Goal: Task Accomplishment & Management: Use online tool/utility

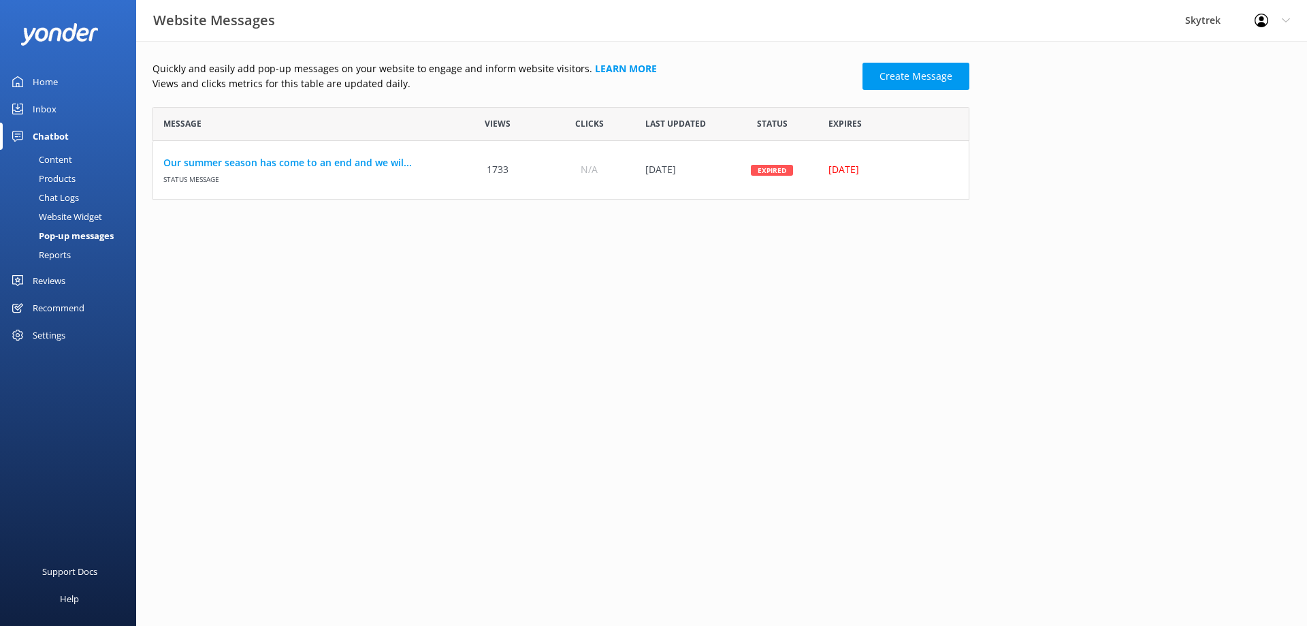
scroll to position [82, 807]
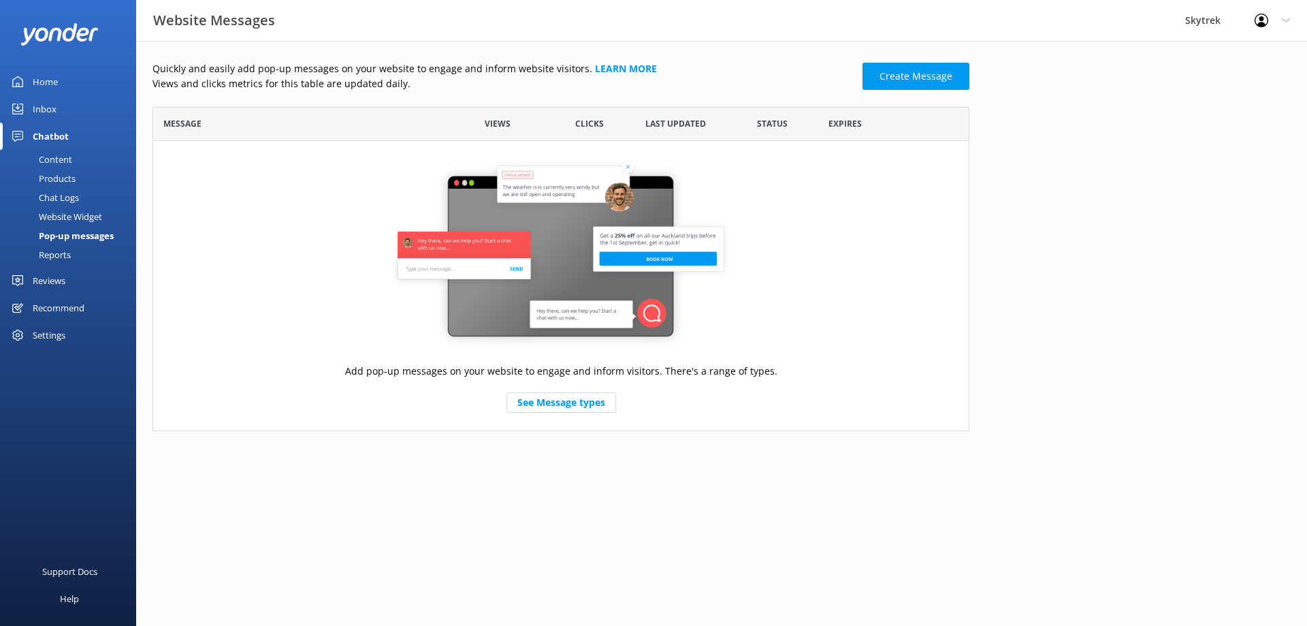
scroll to position [314, 807]
click at [82, 235] on div "Pop-up messages" at bounding box center [61, 235] width 106 height 19
click at [595, 400] on link "See Message types" at bounding box center [562, 402] width 110 height 20
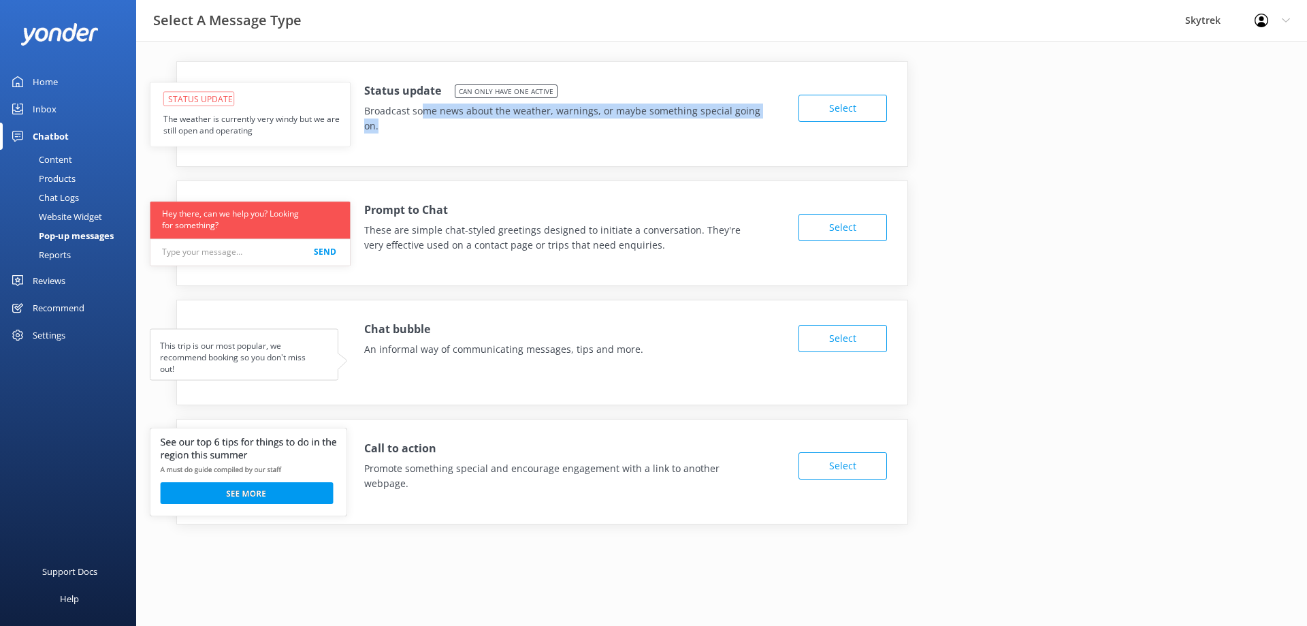
drag, startPoint x: 420, startPoint y: 110, endPoint x: 544, endPoint y: 126, distance: 124.9
click at [544, 126] on p "Broadcast some news about the weather, warnings, or maybe something special goi…" at bounding box center [562, 119] width 397 height 31
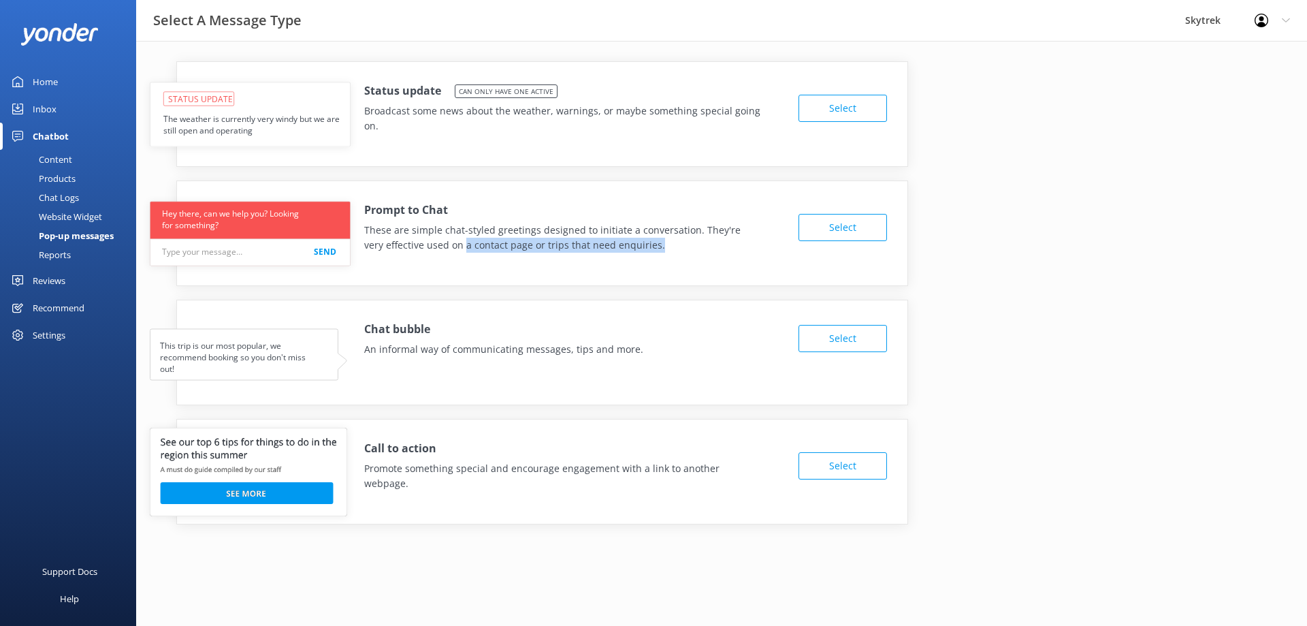
drag, startPoint x: 442, startPoint y: 247, endPoint x: 636, endPoint y: 258, distance: 194.4
click at [636, 258] on div "Prompt to Chat These are simple chat-styled greetings designed to initiate a co…" at bounding box center [542, 223] width 731 height 85
click at [660, 257] on div "Prompt to Chat These are simple chat-styled greetings designed to initiate a co…" at bounding box center [542, 223] width 731 height 85
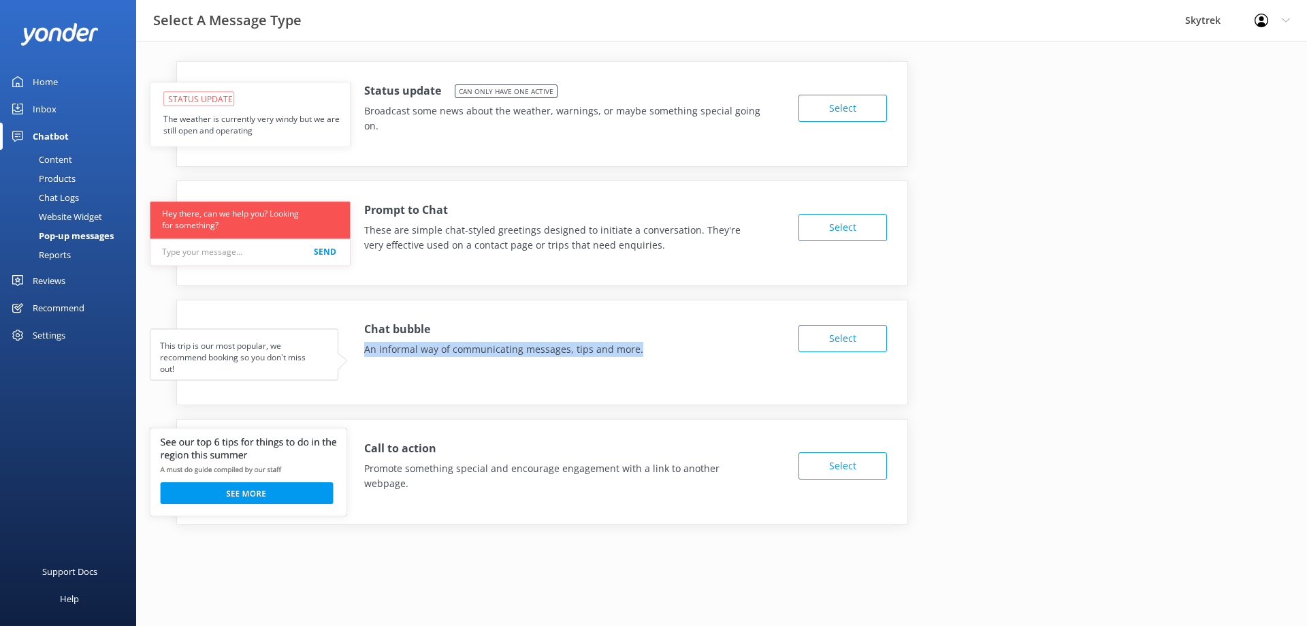
drag, startPoint x: 367, startPoint y: 353, endPoint x: 639, endPoint y: 353, distance: 272.4
click at [639, 353] on p "An informal way of communicating messages, tips and more." at bounding box center [536, 349] width 345 height 15
click at [687, 354] on p "An informal way of communicating messages, tips and more." at bounding box center [536, 349] width 345 height 15
click at [823, 345] on button "Select" at bounding box center [843, 338] width 89 height 27
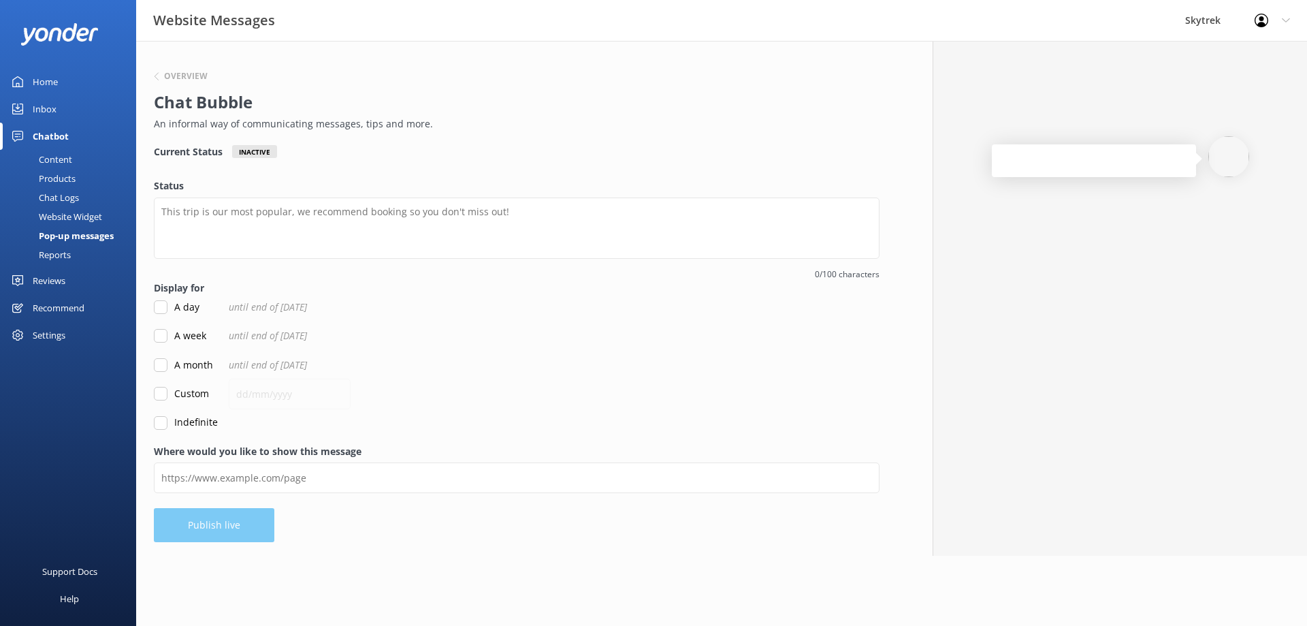
click at [197, 430] on div "Overview Chat Bubble An informal way of communicating messages, tips and more. …" at bounding box center [516, 298] width 761 height 515
click at [202, 425] on label "Indefinite" at bounding box center [186, 422] width 64 height 15
click at [168, 425] on input "Indefinite" at bounding box center [161, 423] width 14 height 14
checkbox input "true"
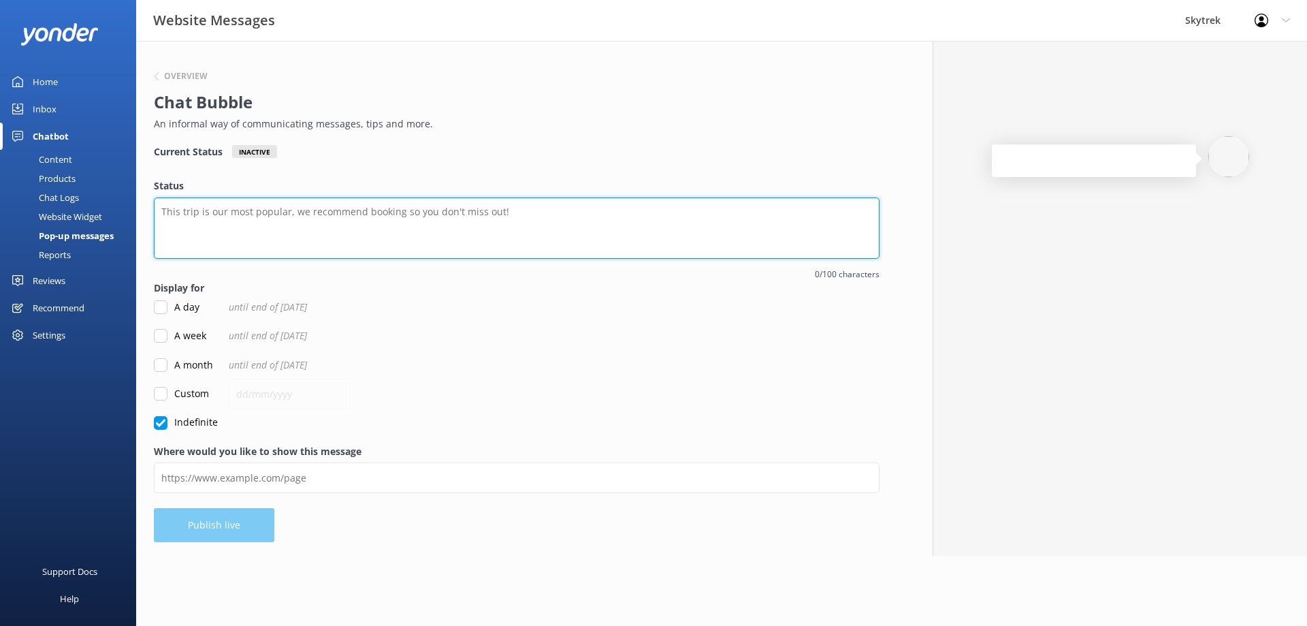
click at [285, 210] on textarea "Status" at bounding box center [517, 227] width 726 height 61
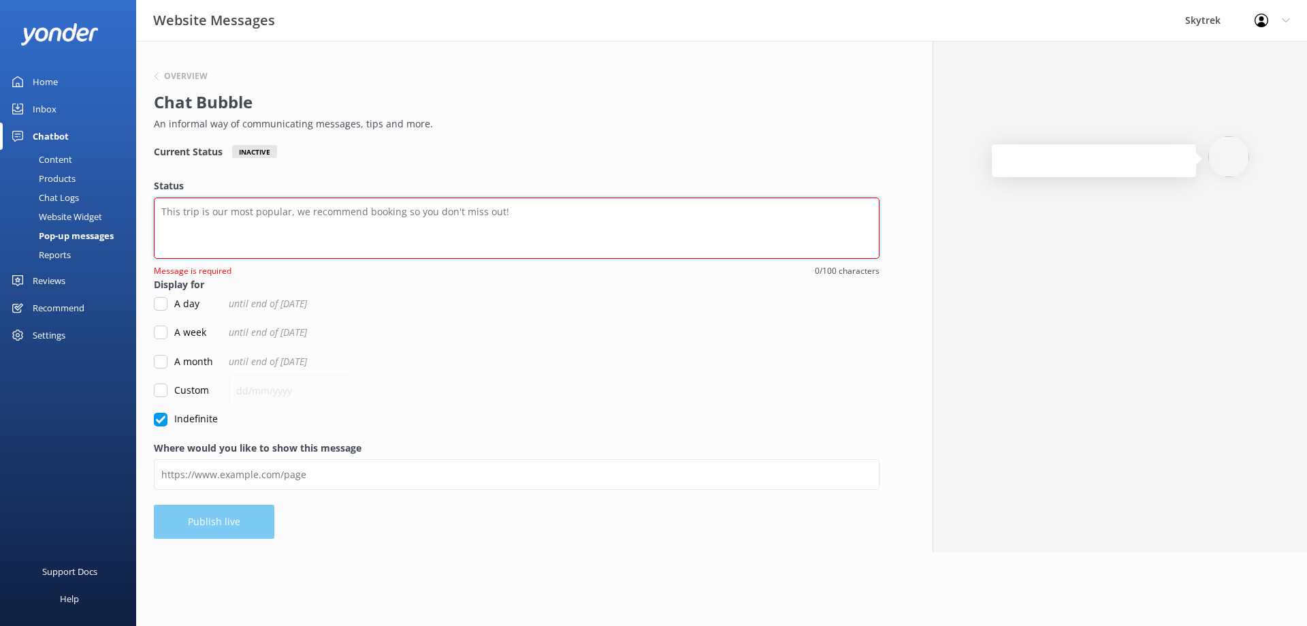
paste textarea "Don’t miss your chance to experience the snow-capped mountains. Book now"
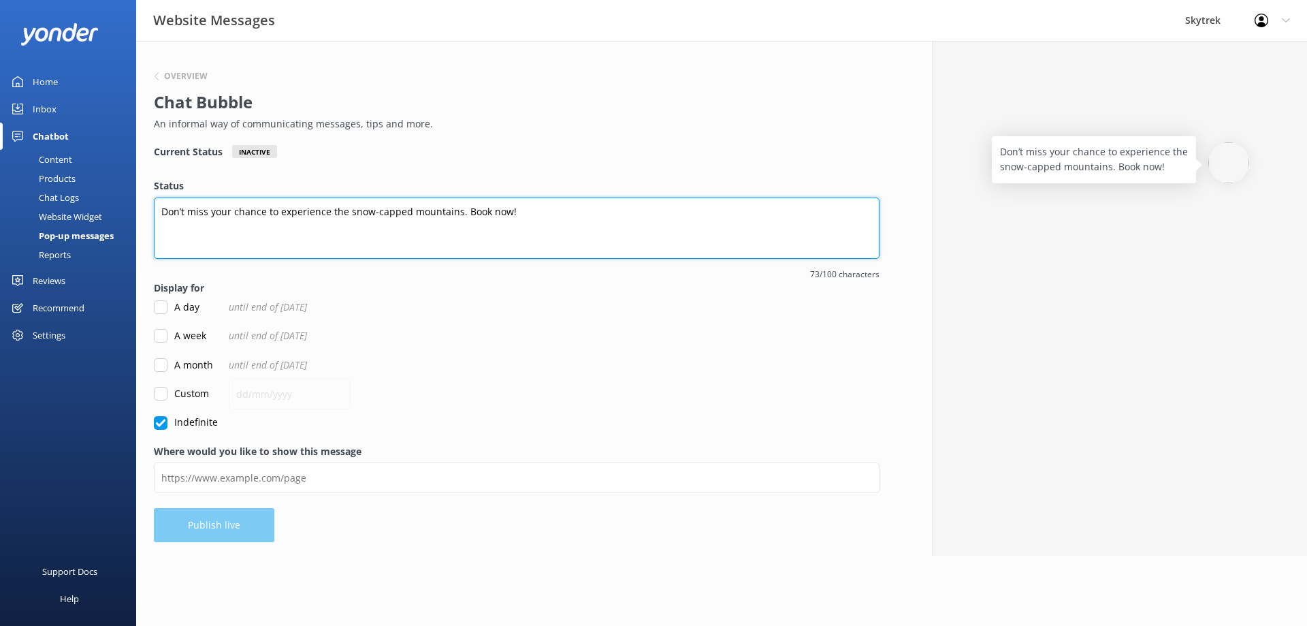
type textarea "Don’t miss your chance to experience the snow-capped mountains. Book now!"
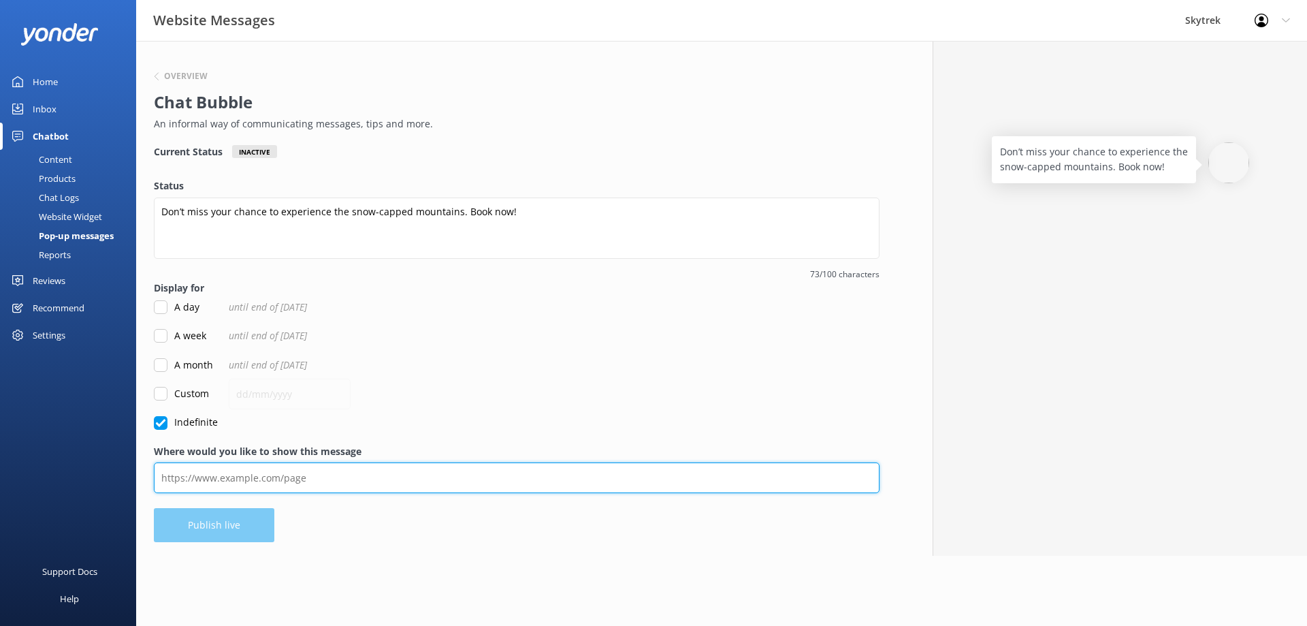
click at [251, 479] on input "Where would you like to show this message" at bounding box center [517, 477] width 726 height 31
type input "[URL][DOMAIN_NAME]"
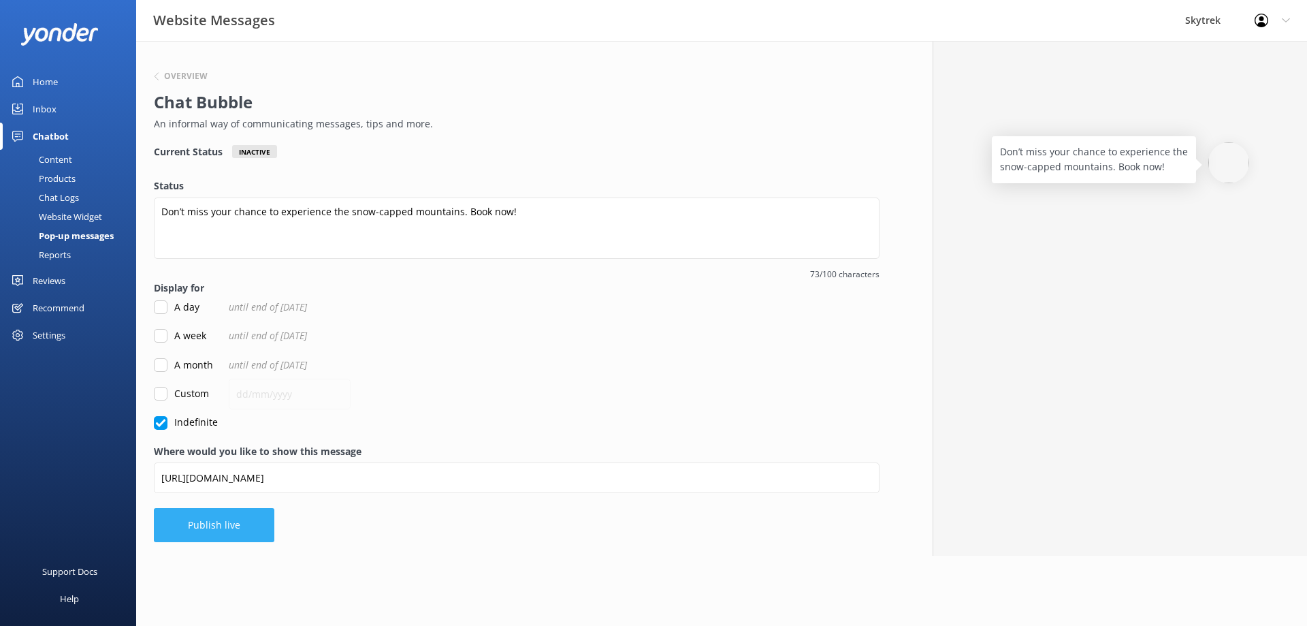
click at [251, 531] on button "Publish live" at bounding box center [214, 525] width 121 height 34
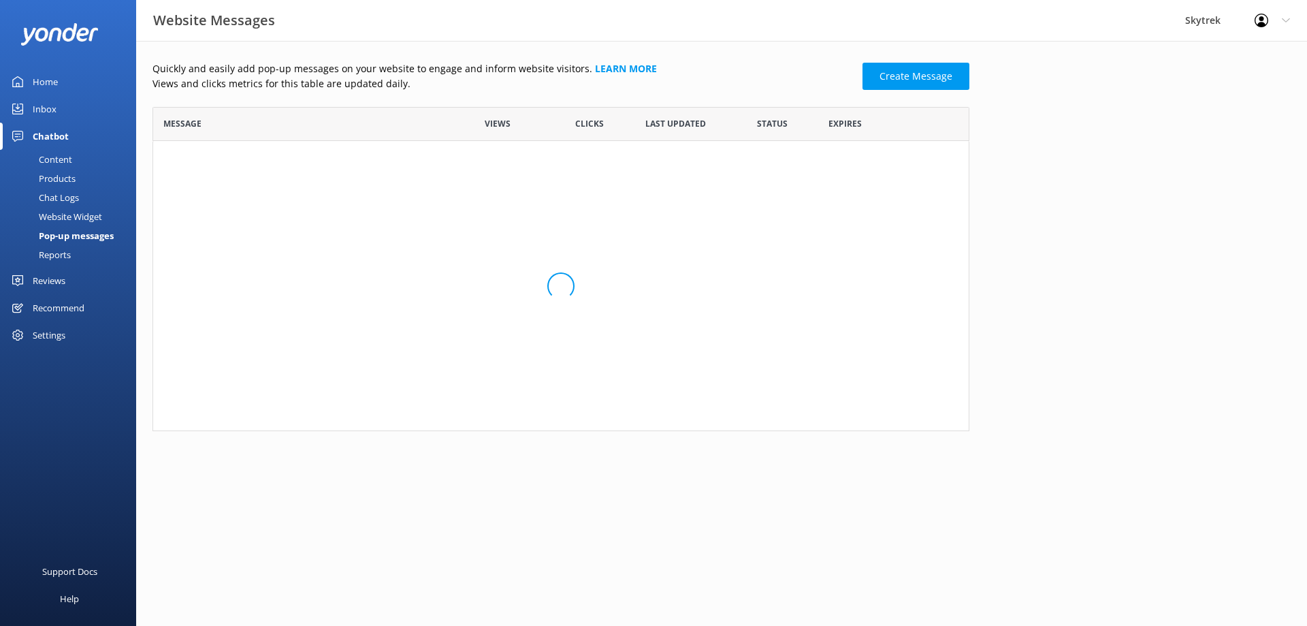
scroll to position [82, 807]
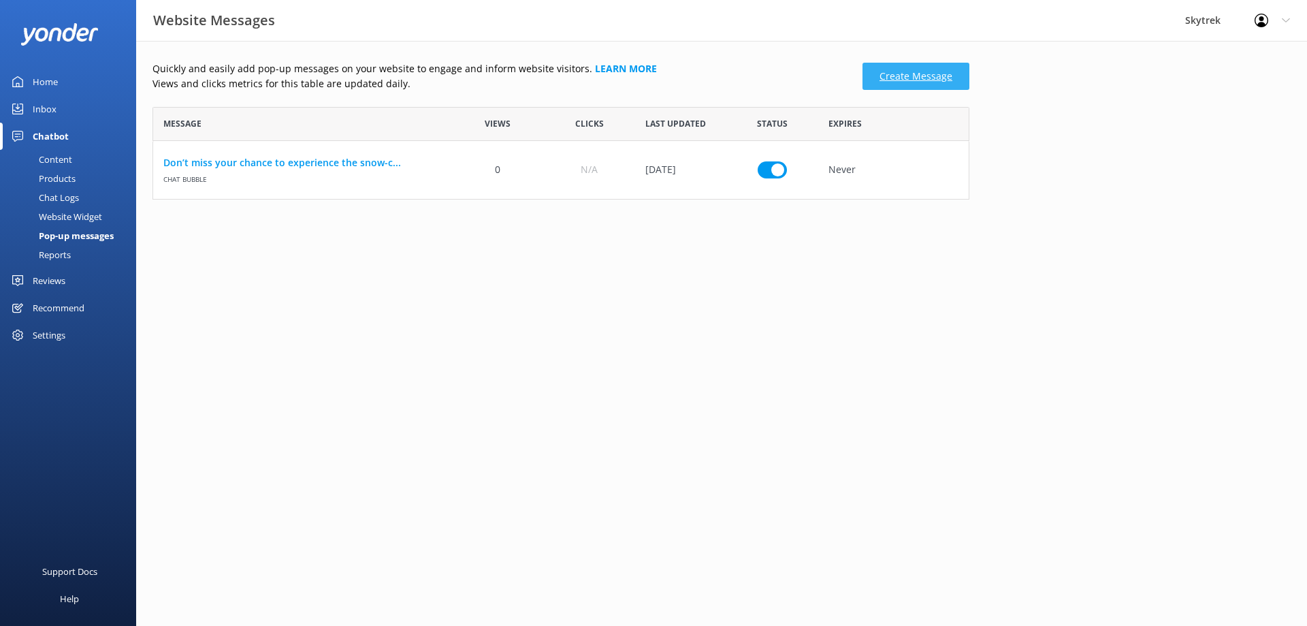
click at [888, 82] on link "Create Message" at bounding box center [916, 76] width 107 height 27
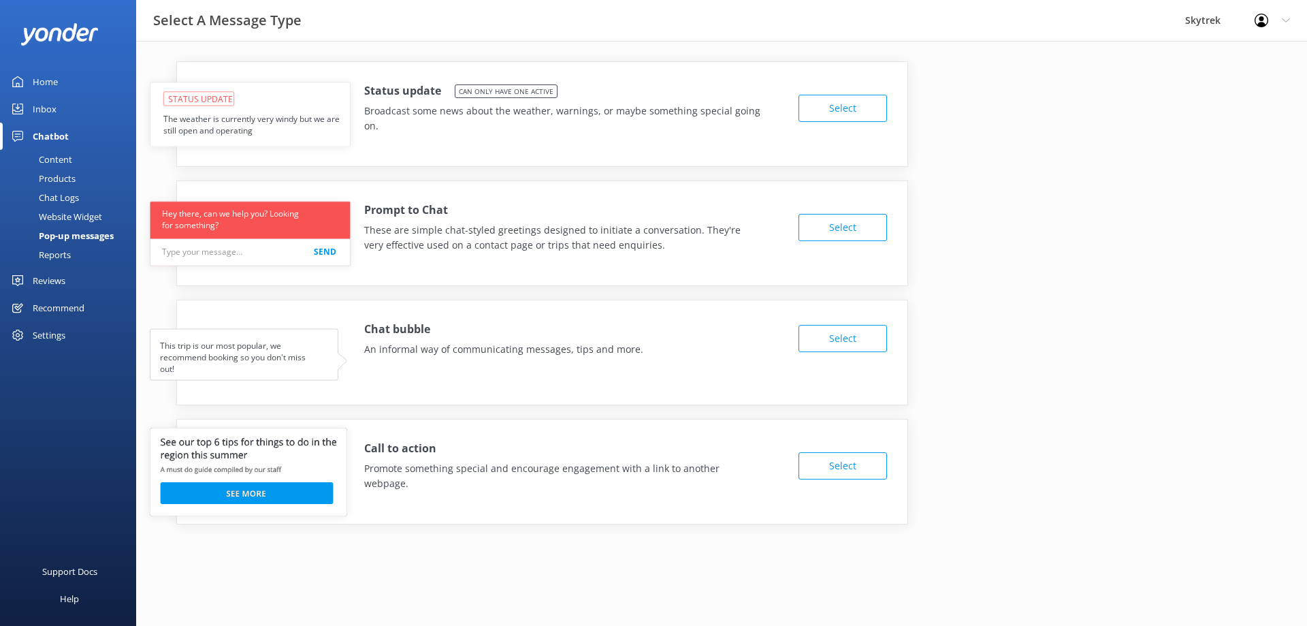
click at [818, 232] on button "Select" at bounding box center [843, 227] width 89 height 27
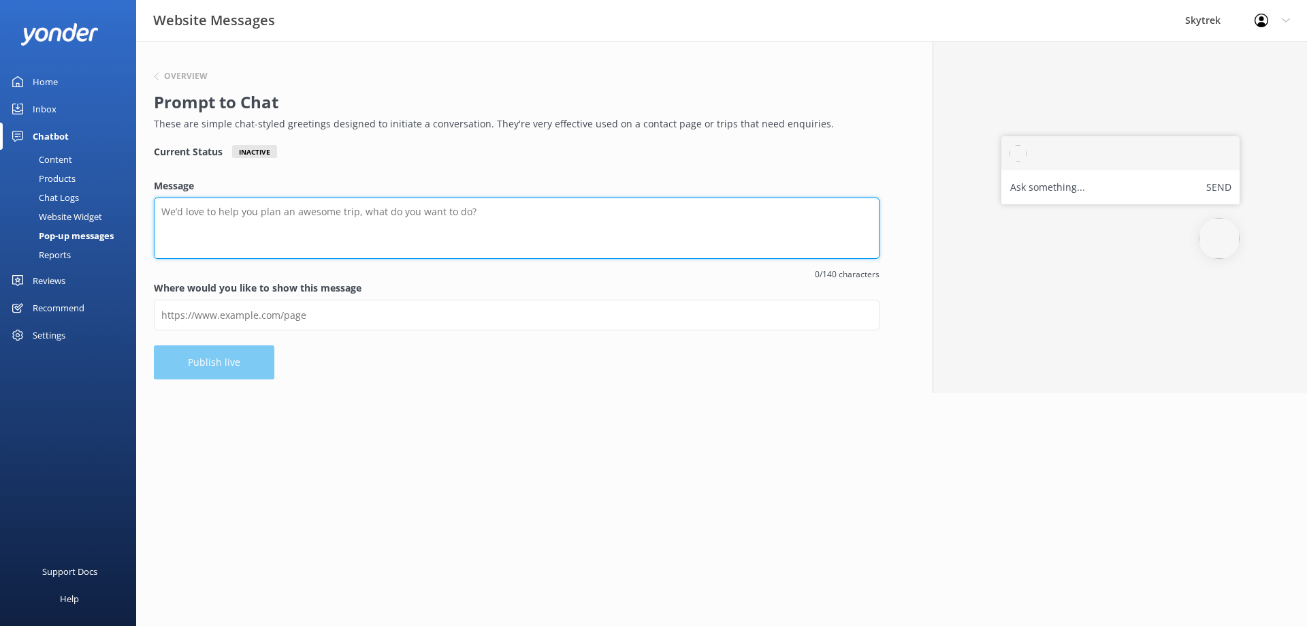
click at [483, 244] on textarea "Message" at bounding box center [517, 227] width 726 height 61
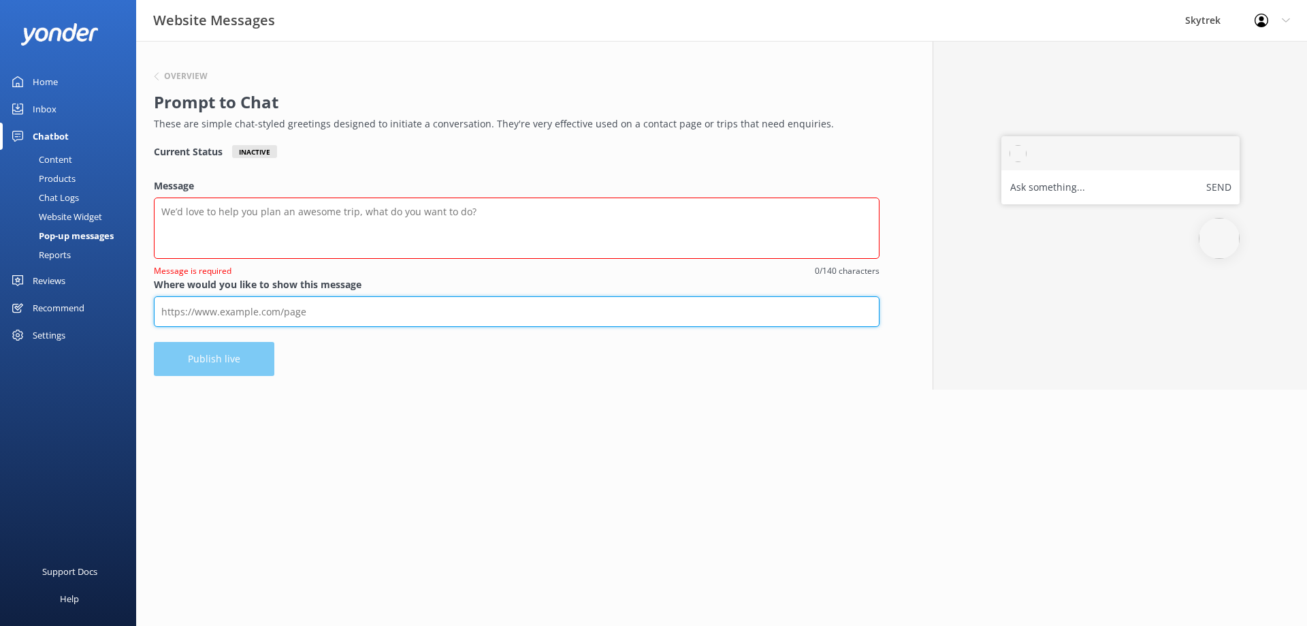
click at [356, 321] on input "Where would you like to show this message" at bounding box center [517, 311] width 726 height 31
type input "[URL][DOMAIN_NAME]"
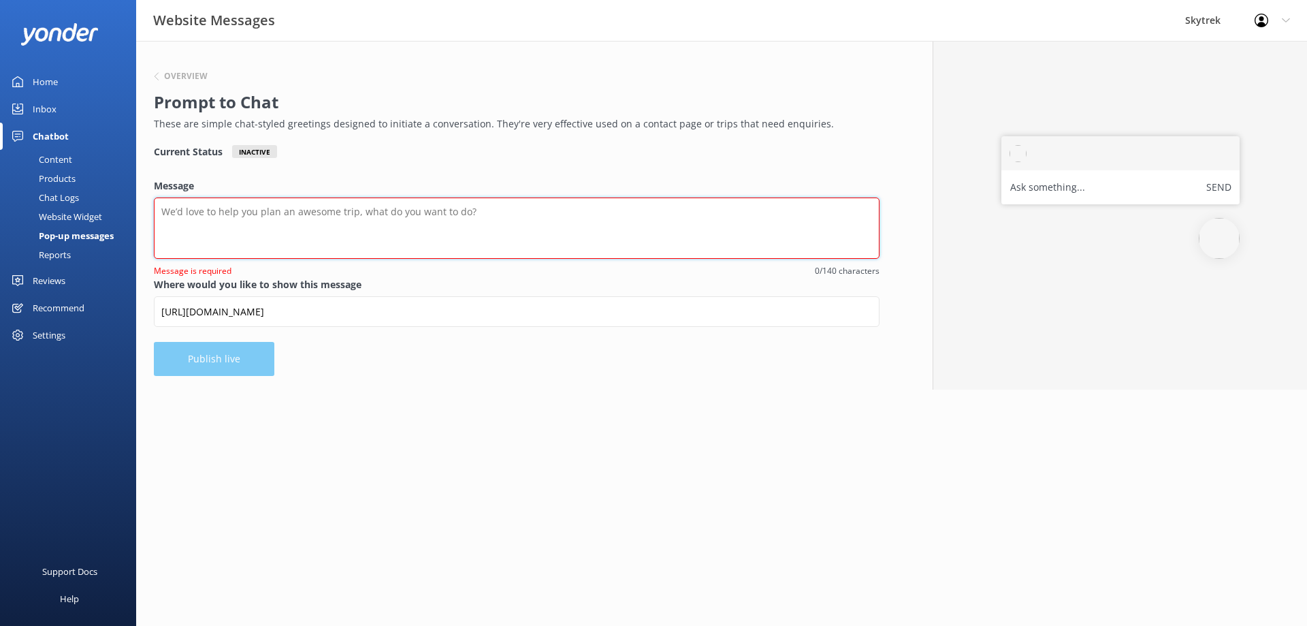
click at [364, 228] on textarea "Message" at bounding box center [517, 227] width 726 height 61
drag, startPoint x: 304, startPoint y: 106, endPoint x: 155, endPoint y: 106, distance: 149.8
click at [155, 106] on h2 "Prompt to Chat" at bounding box center [513, 102] width 719 height 26
copy h2 "Prompt to Chat"
click at [417, 225] on textarea "Message" at bounding box center [517, 227] width 726 height 61
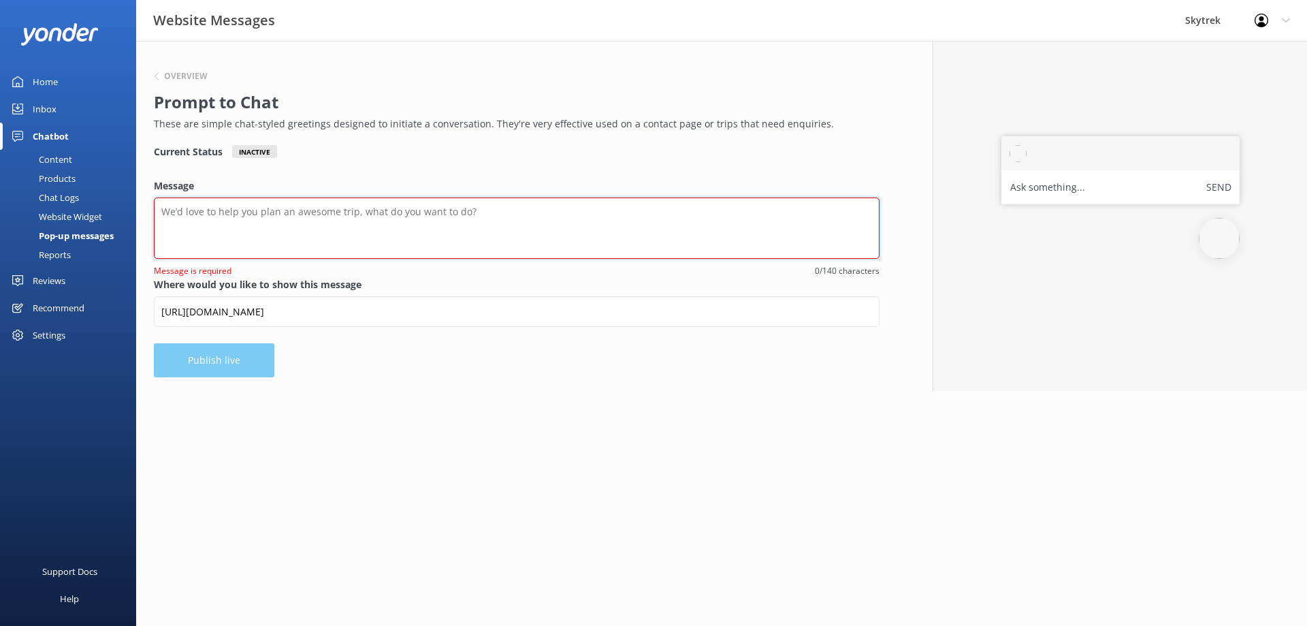
paste textarea "🪂 "Thinking of flying? I’m your co-pilot. Ask away!"
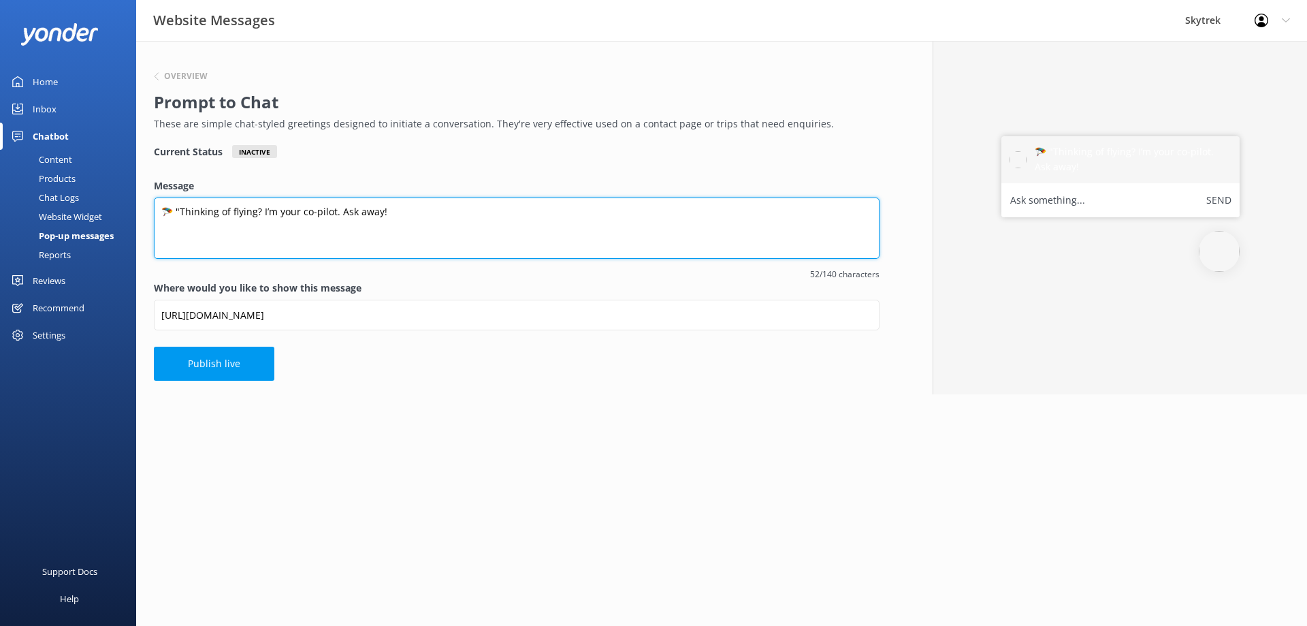
click at [178, 212] on textarea "🪂 "Thinking of flying? I’m your co-pilot. Ask away!" at bounding box center [517, 227] width 726 height 61
click at [380, 210] on textarea "🪂 Thinking of flying? I’m your co-pilot. Ask away!" at bounding box center [517, 227] width 726 height 61
click at [419, 221] on textarea "🪂 Thinking of flying? I’m your co-pilot. Ask away!" at bounding box center [517, 227] width 726 height 61
drag, startPoint x: 172, startPoint y: 213, endPoint x: 150, endPoint y: 212, distance: 21.8
click at [150, 212] on div "Overview Prompt to Chat These are simple chat-styled greetings designed to init…" at bounding box center [516, 217] width 761 height 353
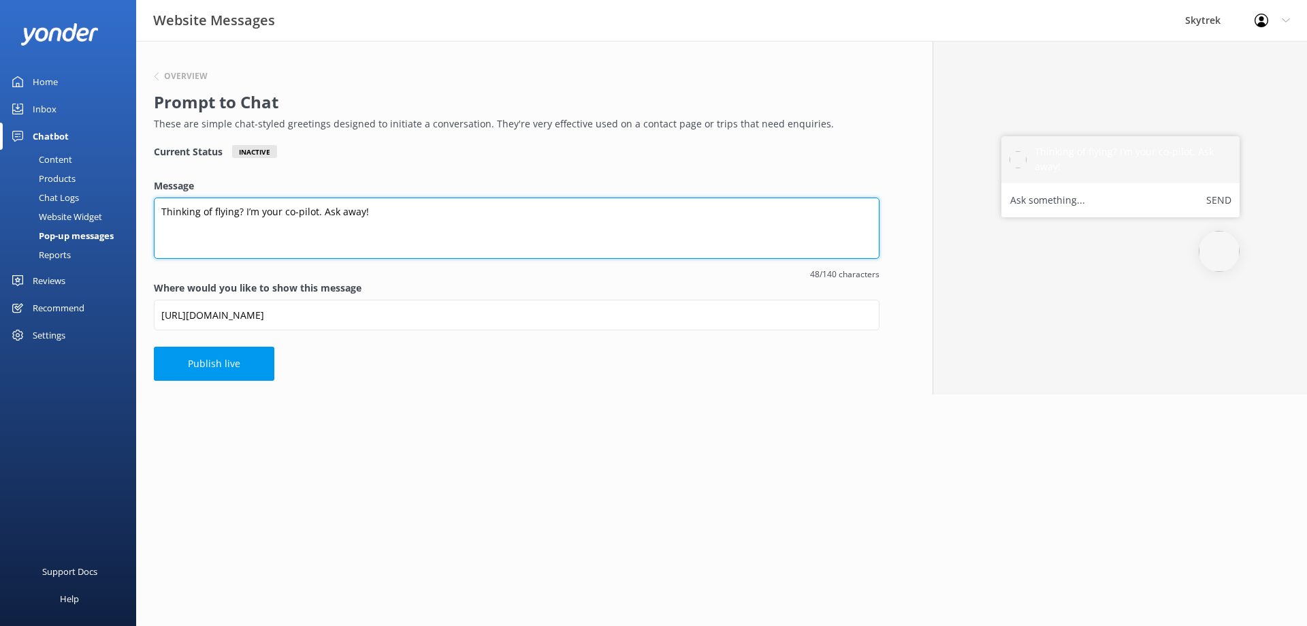
click at [241, 212] on textarea "Thinking of flying? I’m your co-pilot. Ask away!" at bounding box center [517, 227] width 726 height 61
paste textarea "🪂"
click at [422, 207] on textarea "Thinking of flying? 🪂 I’m your co-pilot. Ask away!" at bounding box center [517, 227] width 726 height 61
type textarea "Thinking of flying? 🪂 I’m your co-pilot. Ask away!"
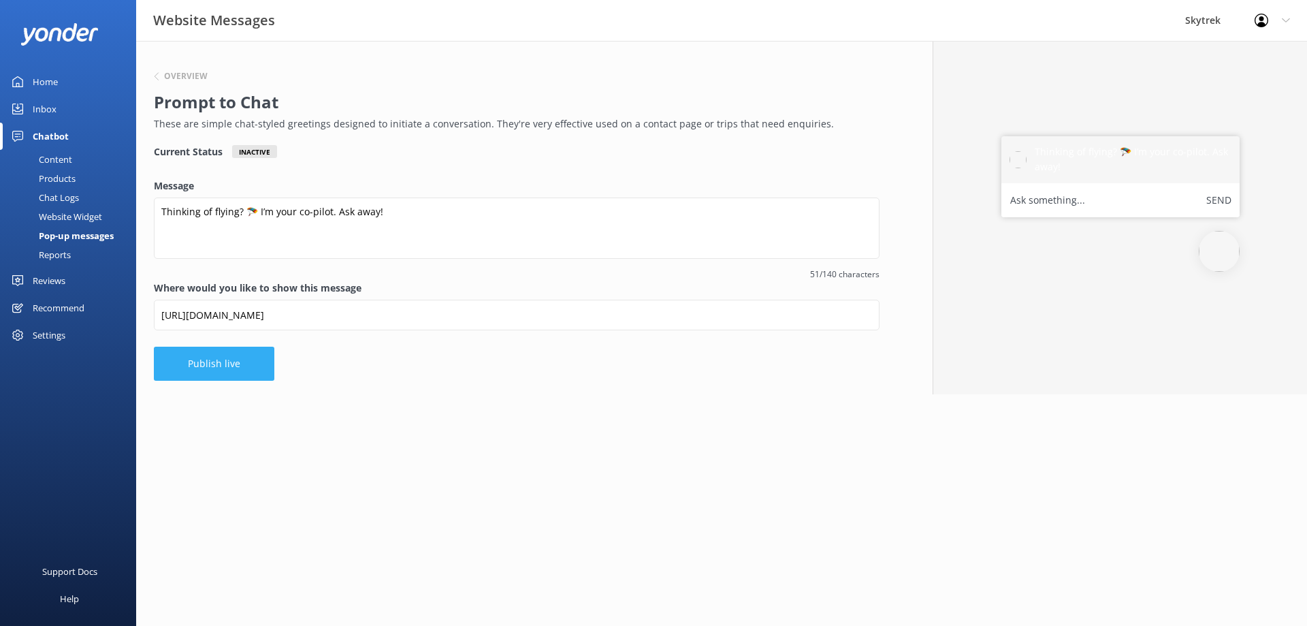
click at [256, 369] on button "Publish live" at bounding box center [214, 364] width 121 height 34
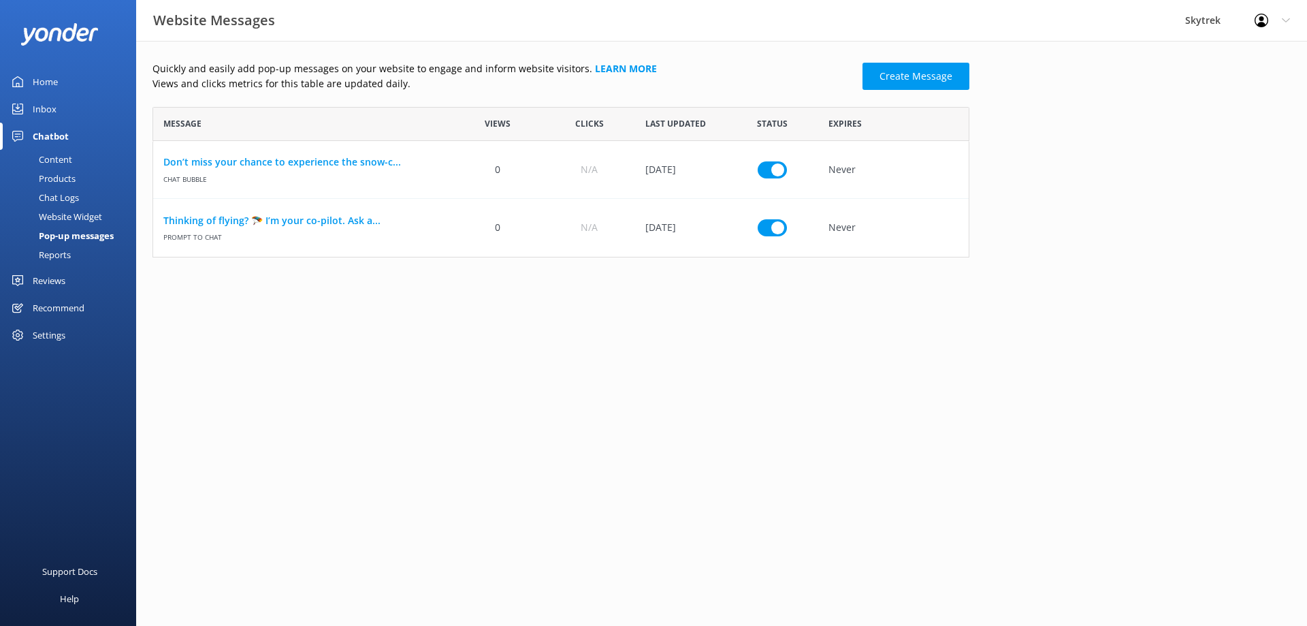
scroll to position [140, 807]
click at [941, 230] on icon "row" at bounding box center [943, 228] width 10 height 10
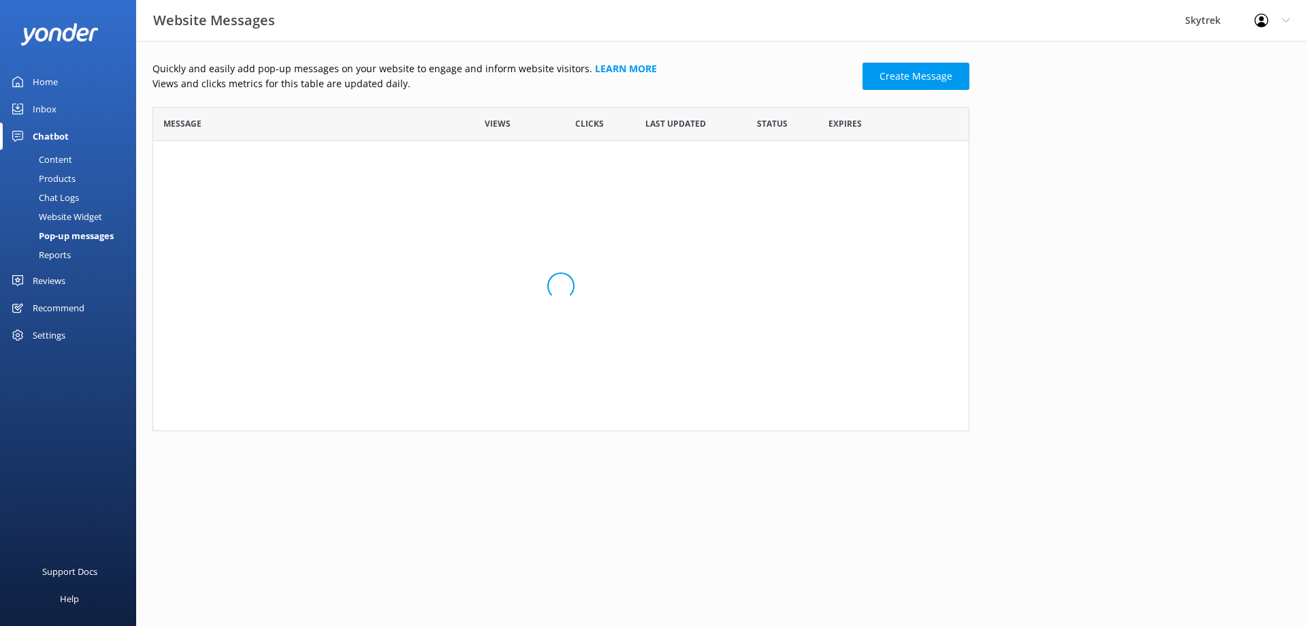
scroll to position [82, 807]
click at [941, 176] on div "row" at bounding box center [938, 170] width 27 height 58
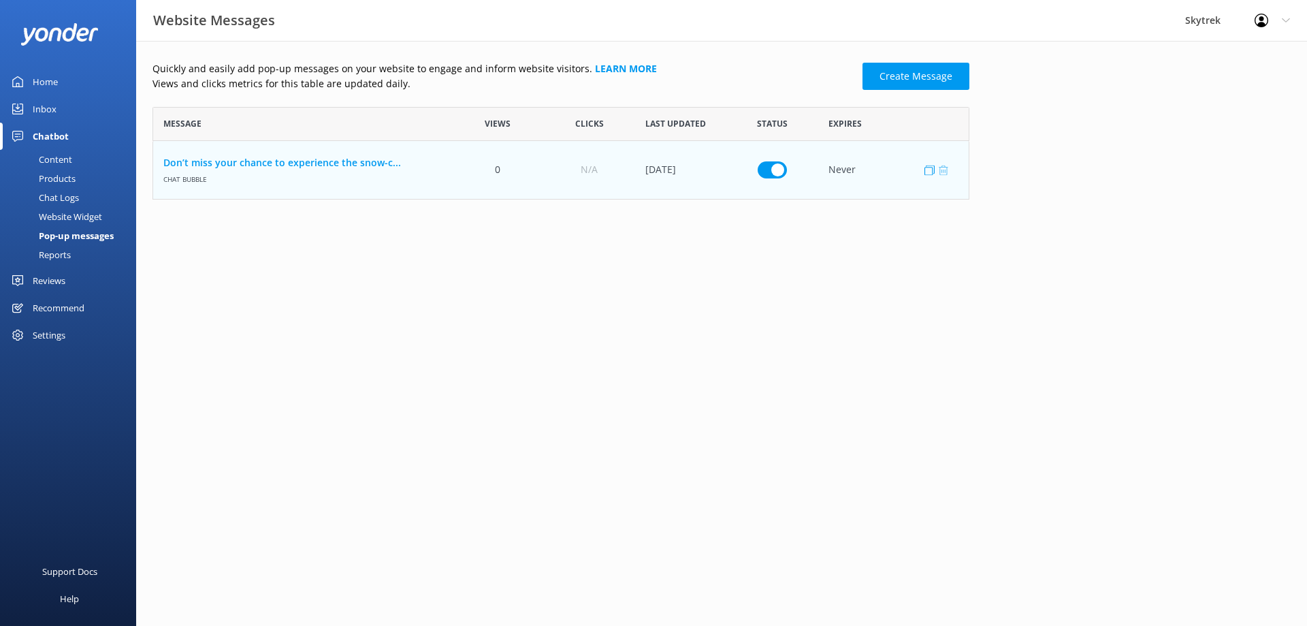
click at [943, 172] on icon "row" at bounding box center [943, 170] width 10 height 10
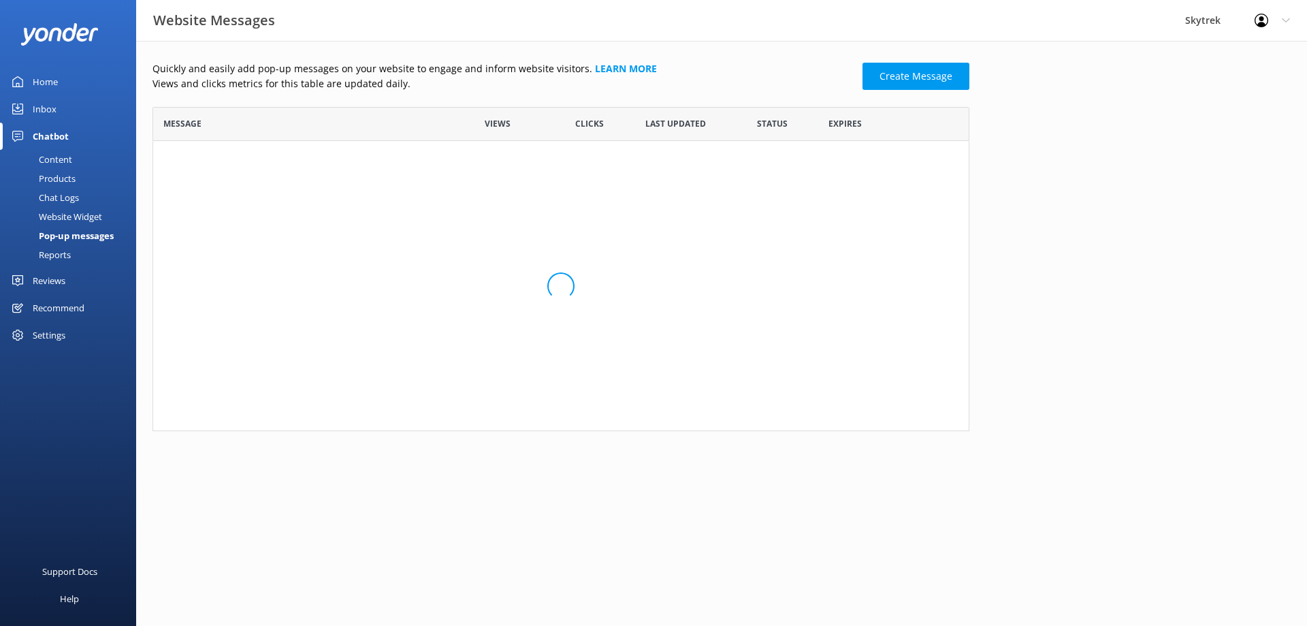
scroll to position [314, 807]
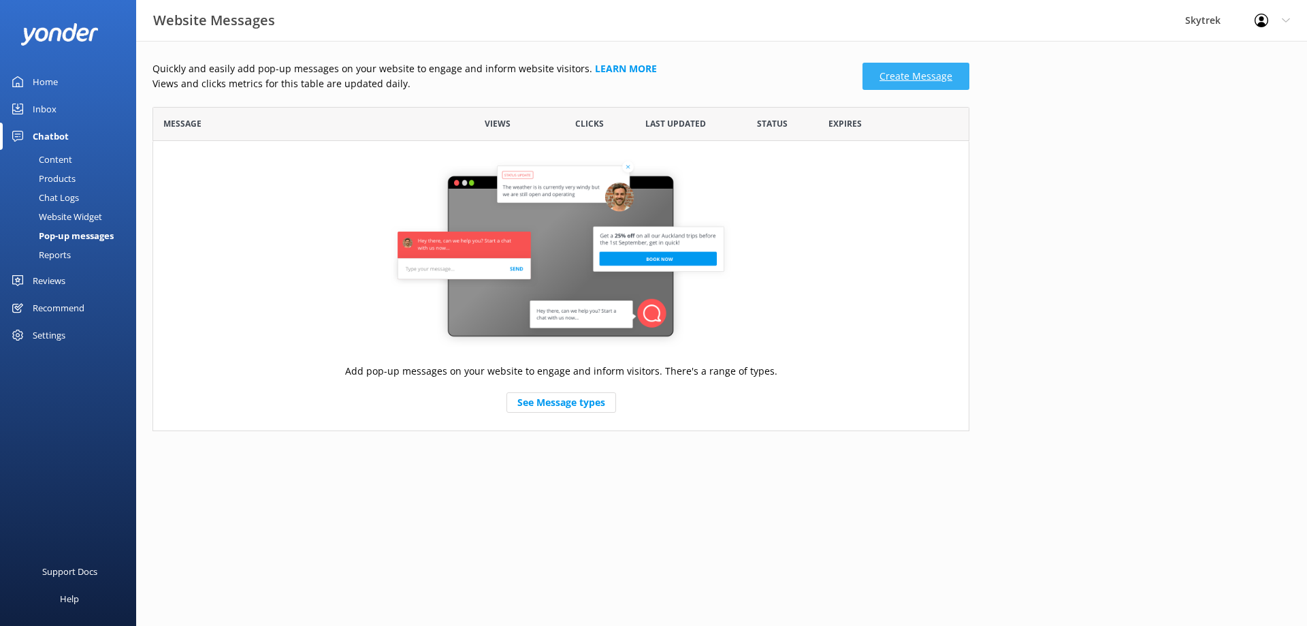
click at [889, 74] on link "Create Message" at bounding box center [916, 76] width 107 height 27
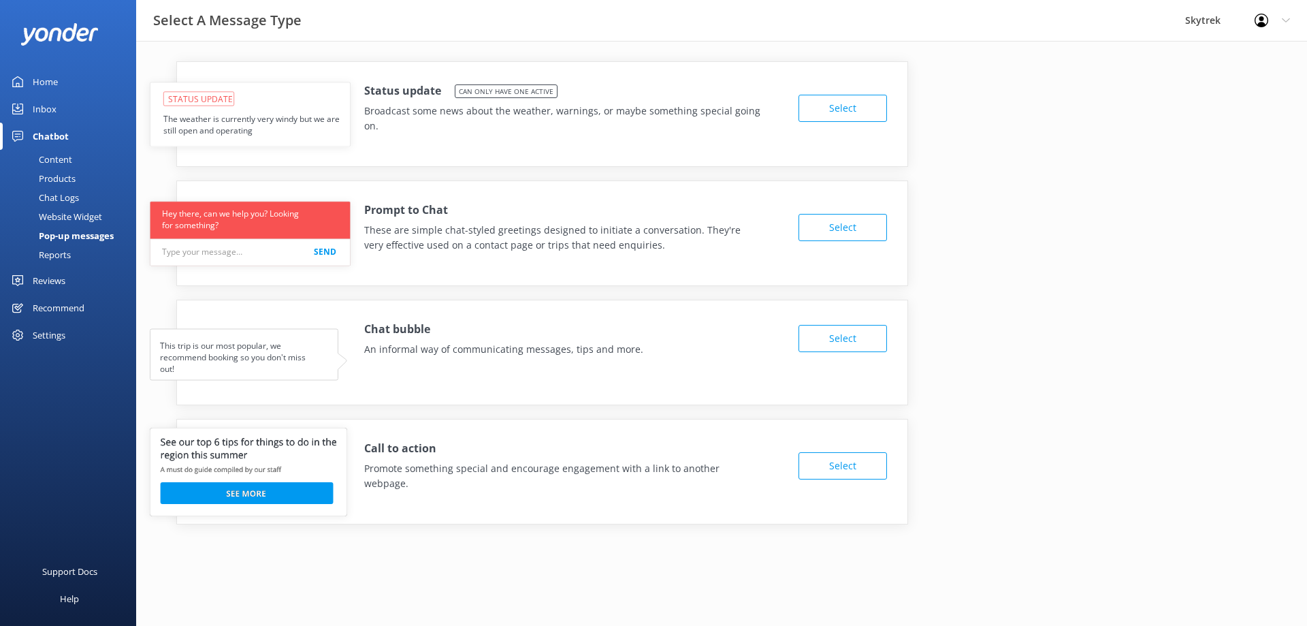
click at [831, 110] on button "Select" at bounding box center [843, 108] width 89 height 27
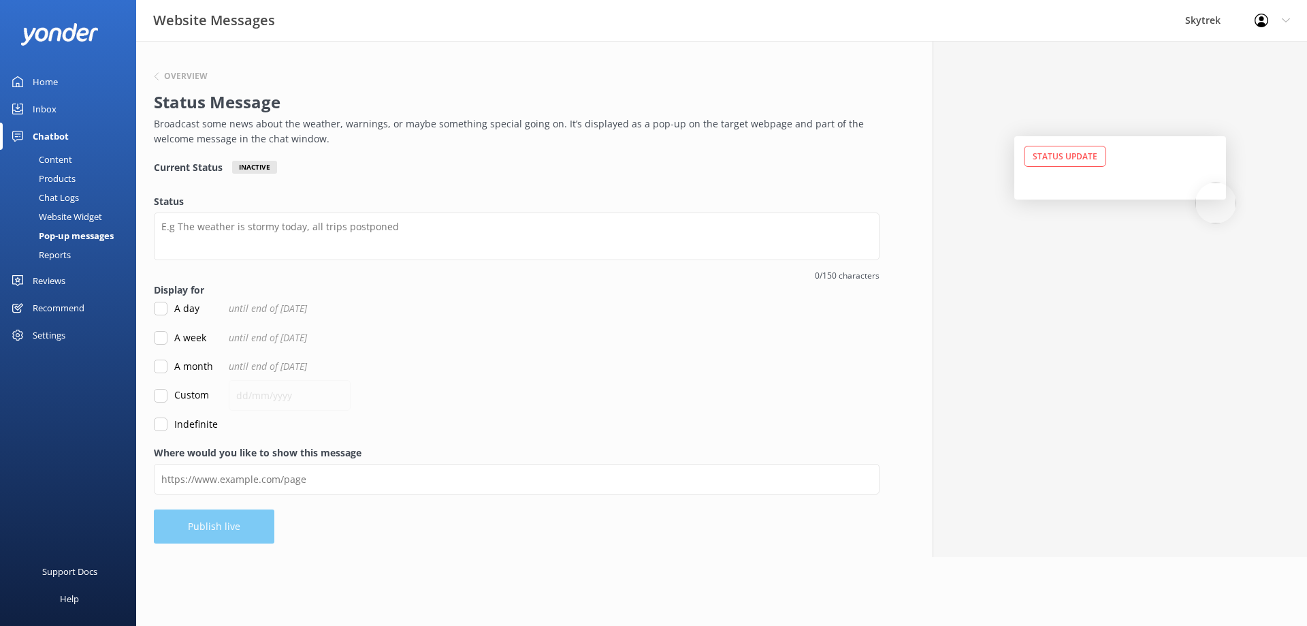
click at [215, 425] on label "Indefinite" at bounding box center [186, 424] width 64 height 15
click at [168, 425] on input "Indefinite" at bounding box center [161, 424] width 14 height 14
checkbox input "true"
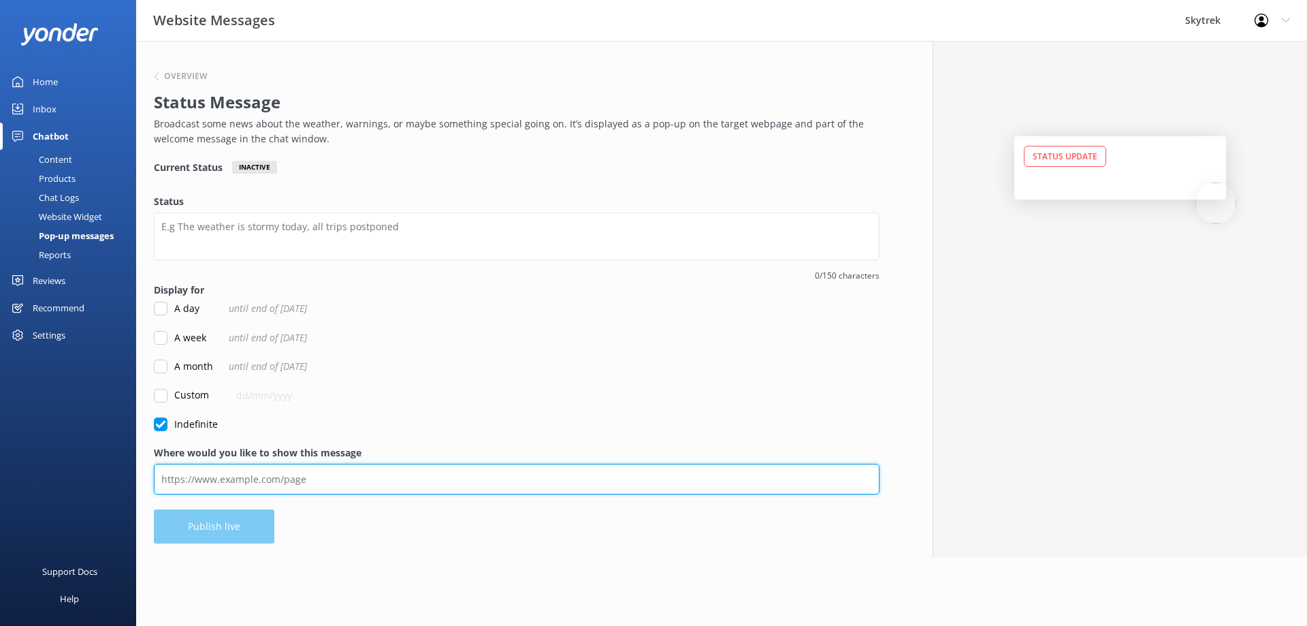
drag, startPoint x: 249, startPoint y: 481, endPoint x: 258, endPoint y: 494, distance: 15.7
click at [251, 481] on input "Where would you like to show this message" at bounding box center [517, 479] width 726 height 31
type input "[URL][DOMAIN_NAME]"
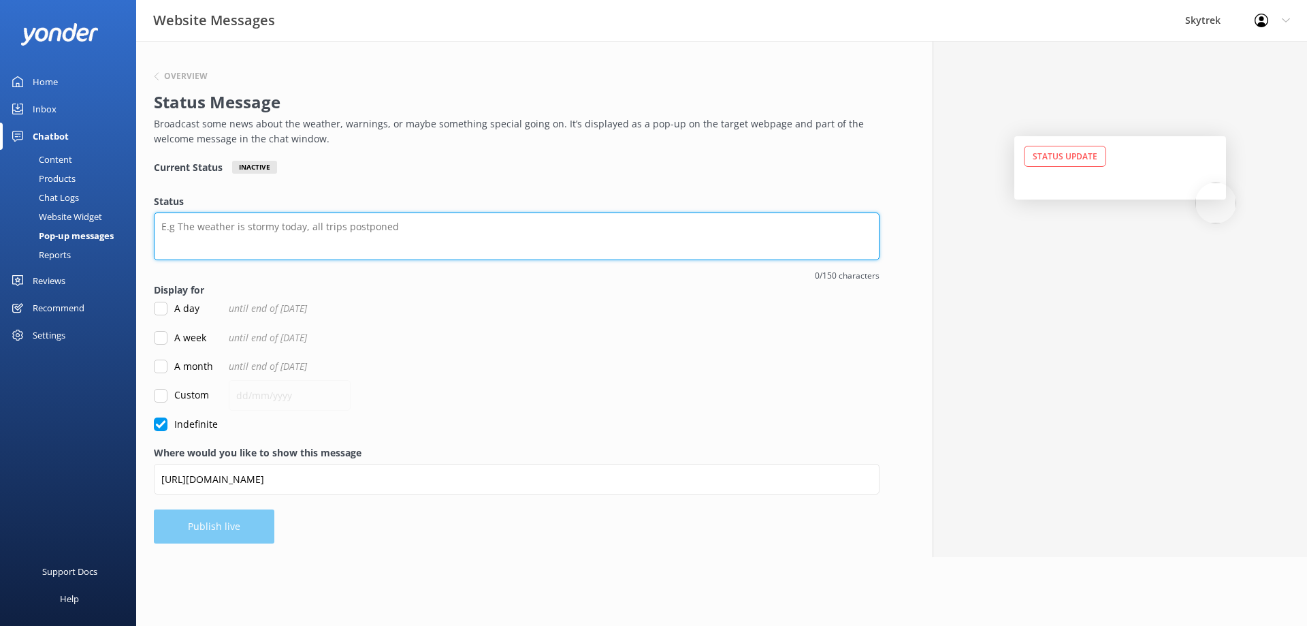
click at [331, 239] on textarea "Status" at bounding box center [517, 236] width 726 height 48
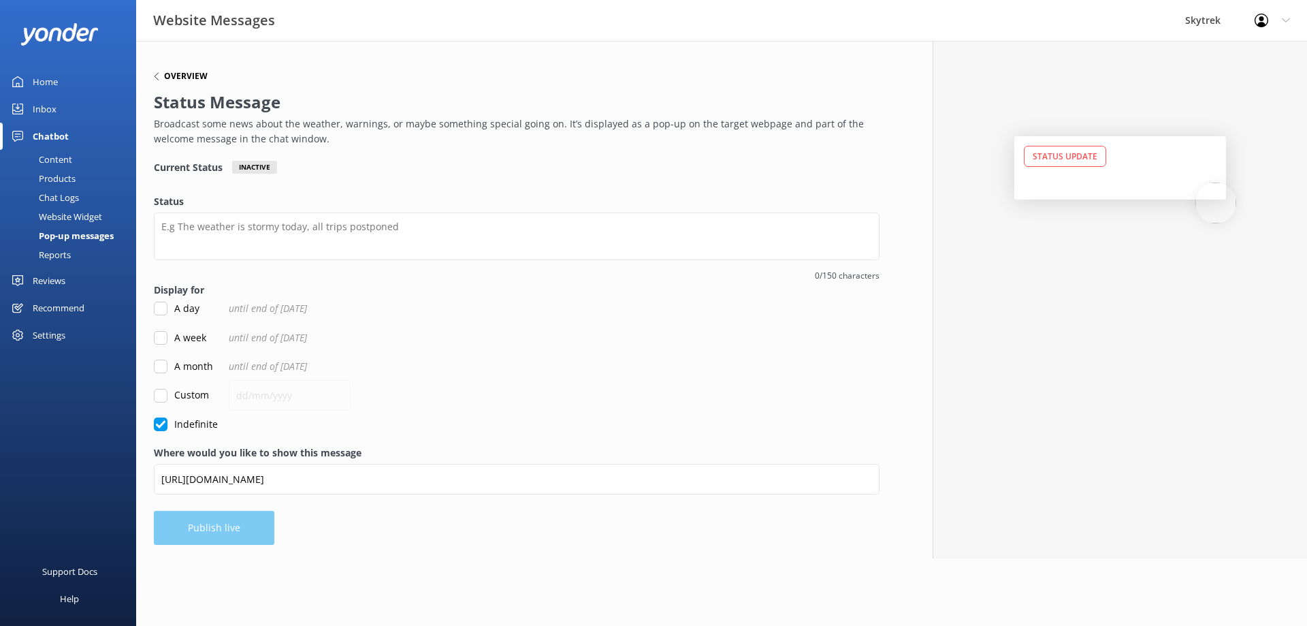
click at [159, 78] on icon at bounding box center [157, 76] width 8 height 8
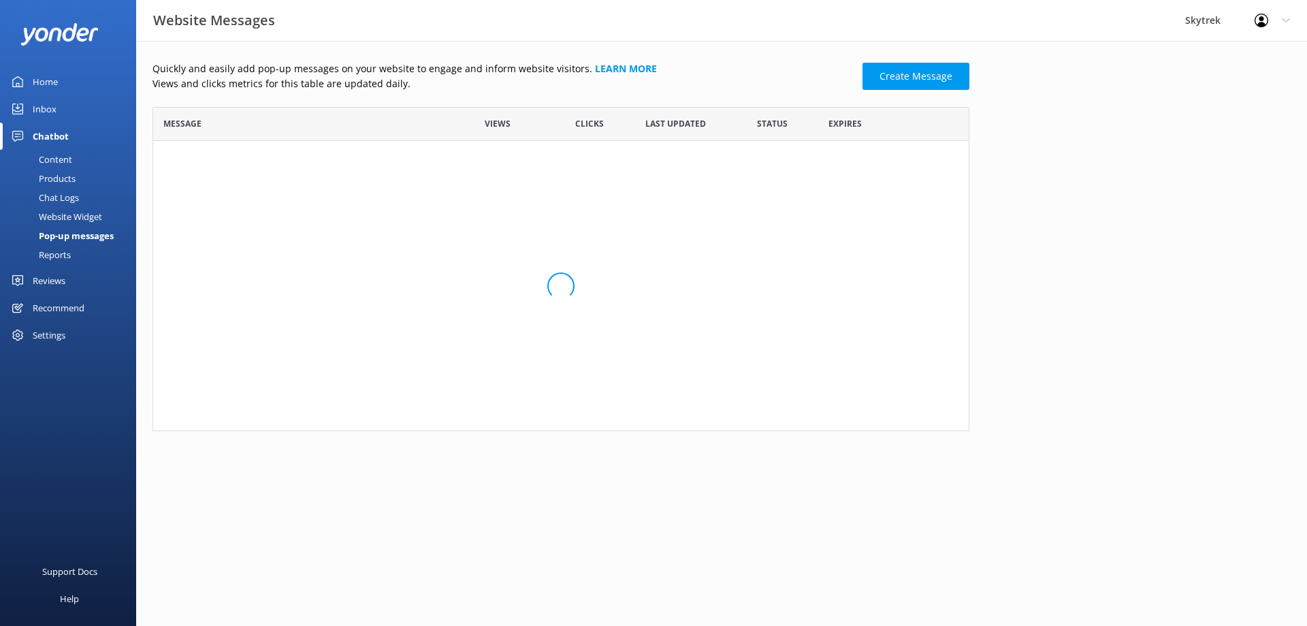
scroll to position [314, 807]
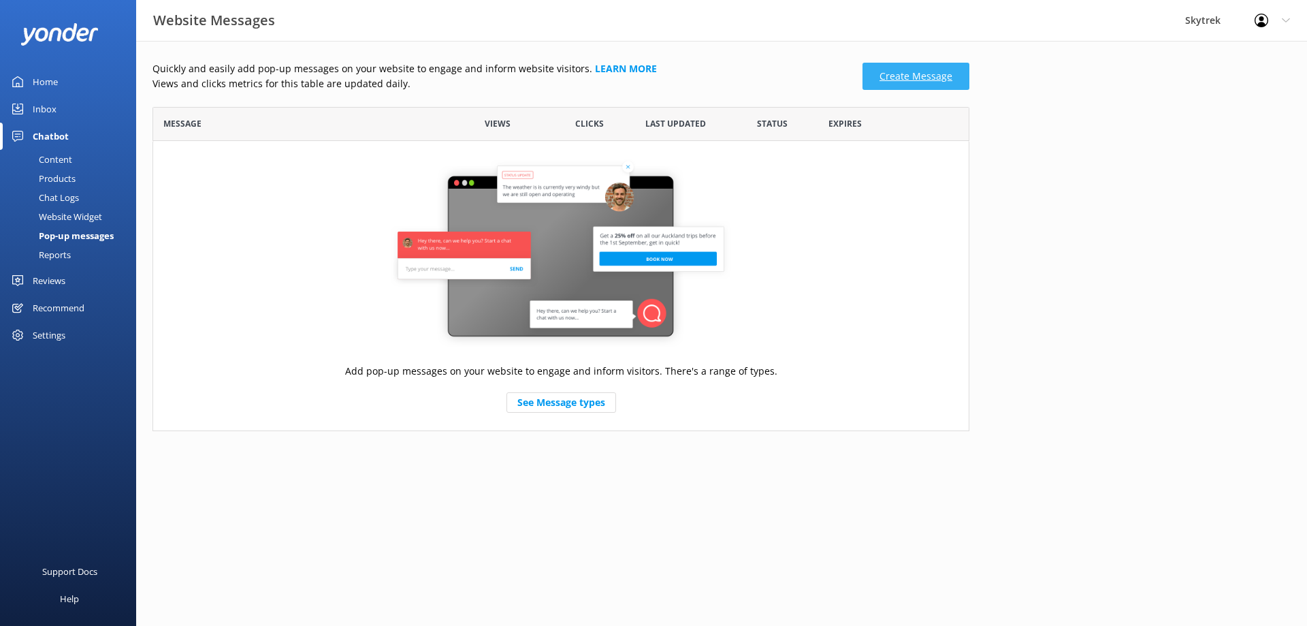
click at [896, 80] on link "Create Message" at bounding box center [916, 76] width 107 height 27
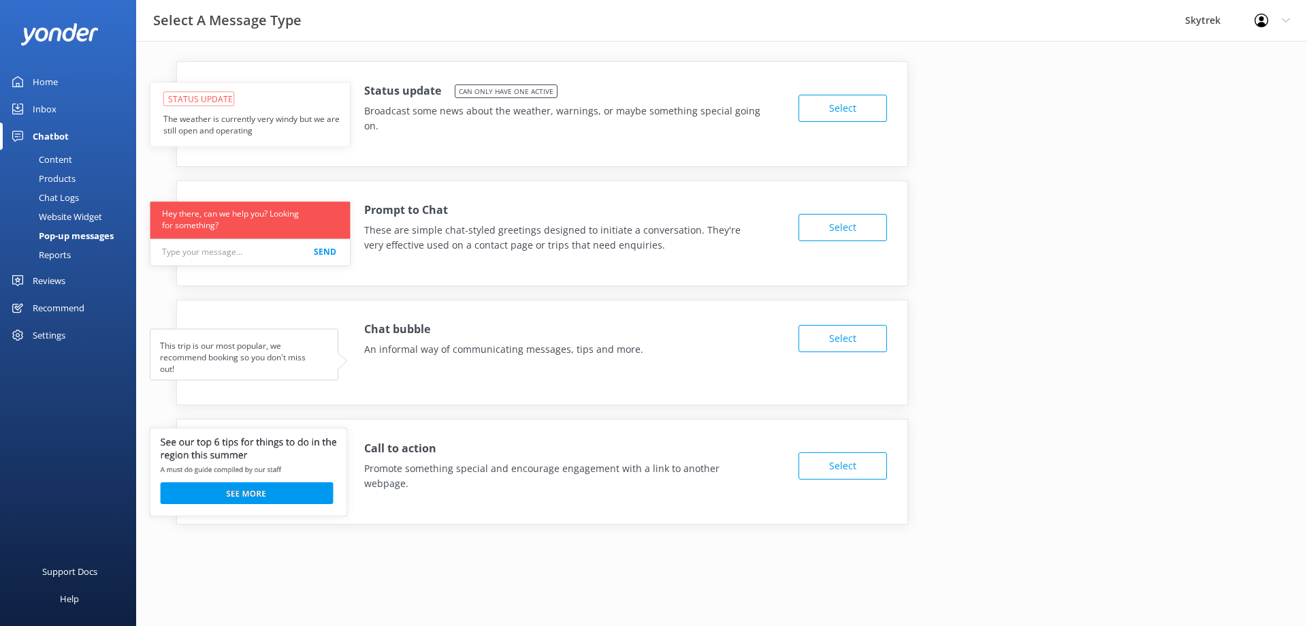
click at [829, 240] on button "Select" at bounding box center [843, 227] width 89 height 27
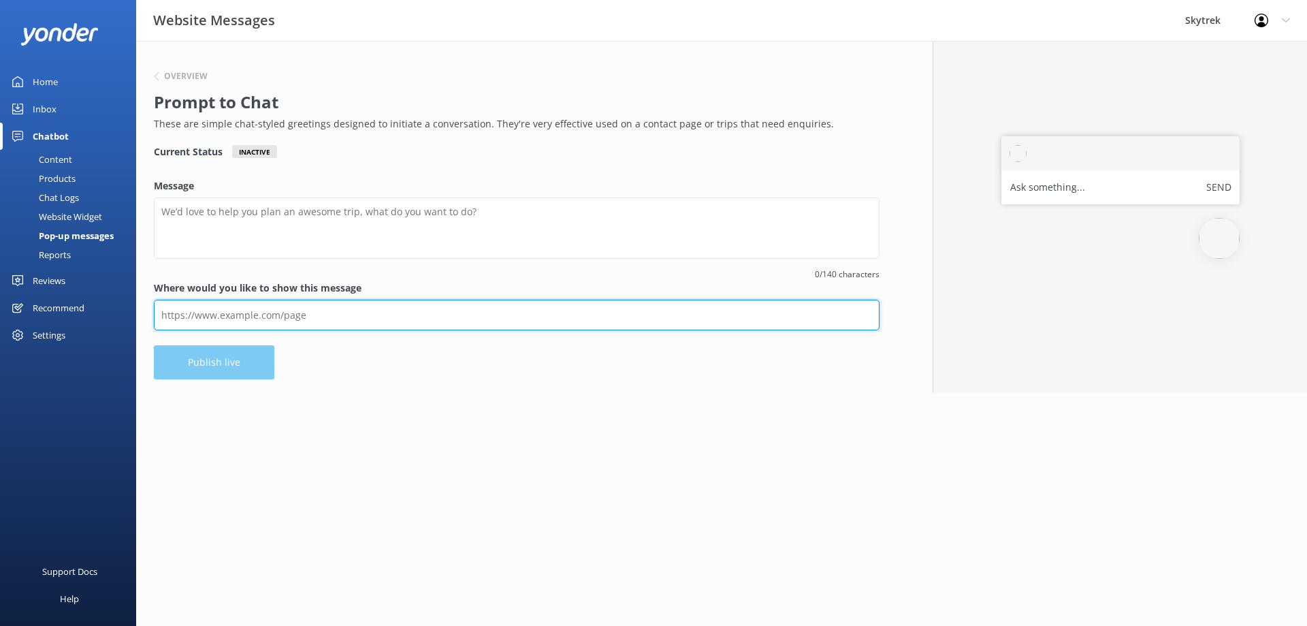
click at [425, 314] on input "Where would you like to show this message" at bounding box center [517, 315] width 726 height 31
type input "[URL][DOMAIN_NAME]"
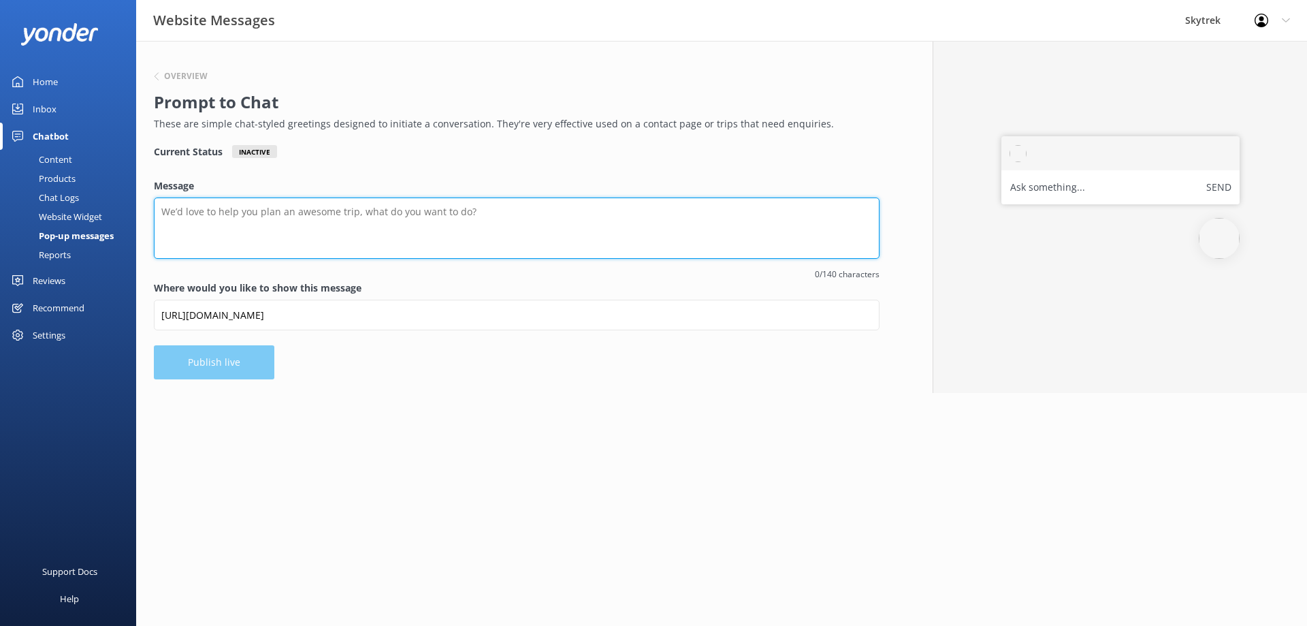
click at [321, 222] on textarea "Message" at bounding box center [517, 227] width 726 height 61
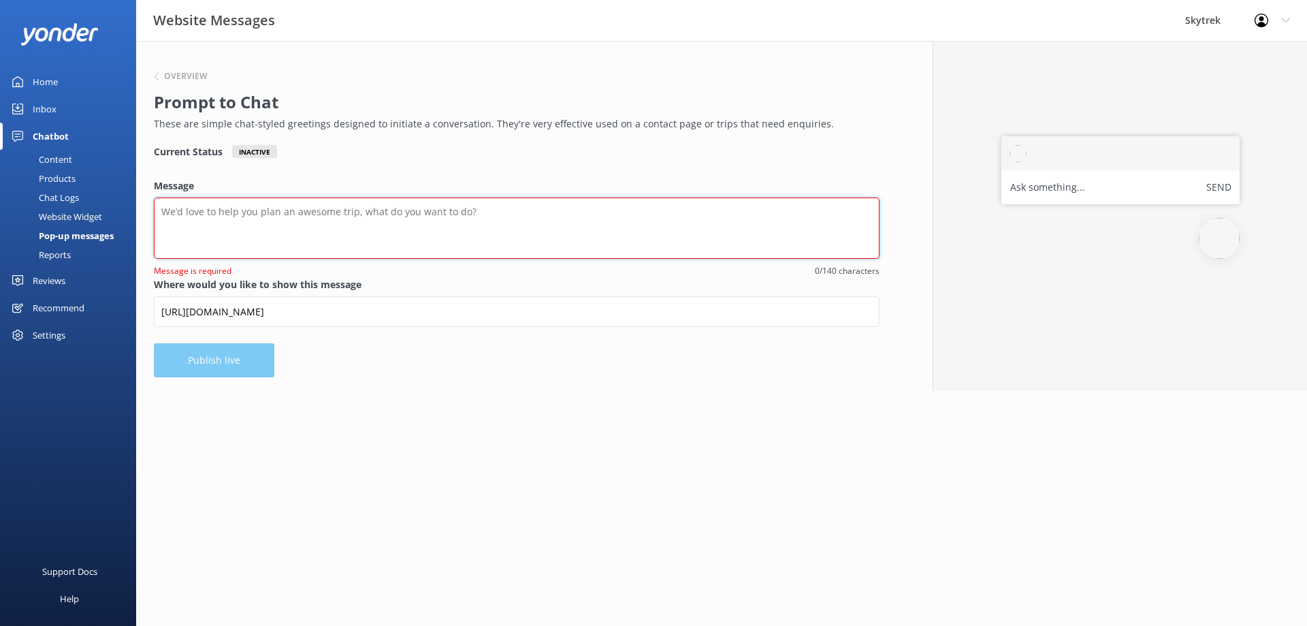
click at [341, 212] on textarea "Message" at bounding box center [517, 227] width 726 height 61
paste textarea "Don’t miss your chance to experience the snow-capped mountains. Book now"
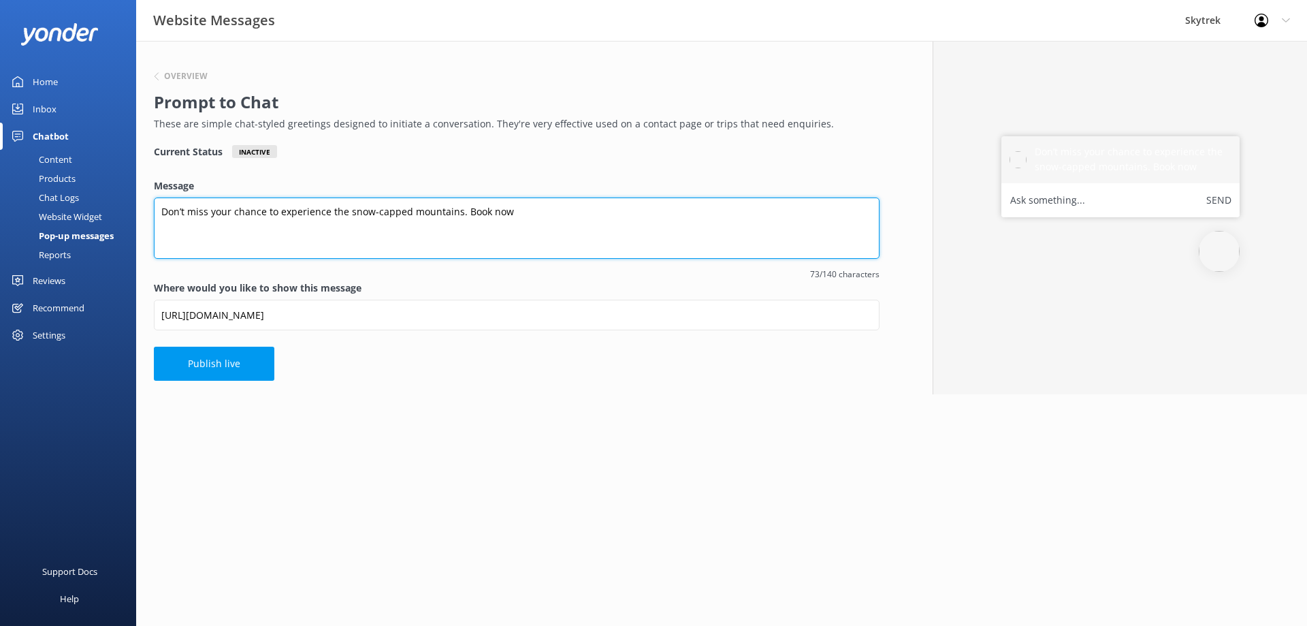
drag, startPoint x: 279, startPoint y: 214, endPoint x: 326, endPoint y: 215, distance: 47.7
click at [326, 215] on textarea "Don’t miss your chance to experience the snow-capped mountains. Book now" at bounding box center [517, 227] width 726 height 61
click at [498, 208] on textarea "Don’t miss your chance to fly above the snow-capped mountains. Book now" at bounding box center [517, 227] width 726 height 61
type textarea "Don’t miss your chance to fly above the snow-capped mountains. Book now!"
click at [590, 212] on textarea "Don’t miss your chance to fly above the snow-capped mountains. Book now!" at bounding box center [517, 227] width 726 height 61
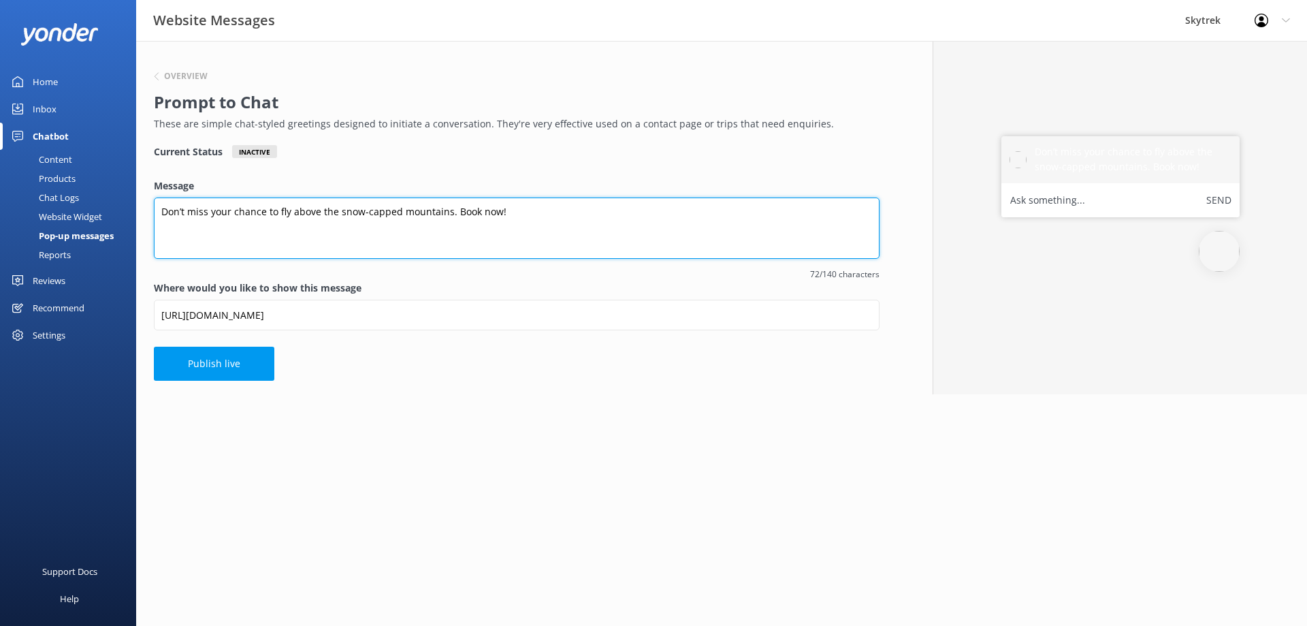
click at [590, 212] on textarea "Don’t miss your chance to fly above the snow-capped mountains. Book now!" at bounding box center [517, 227] width 726 height 61
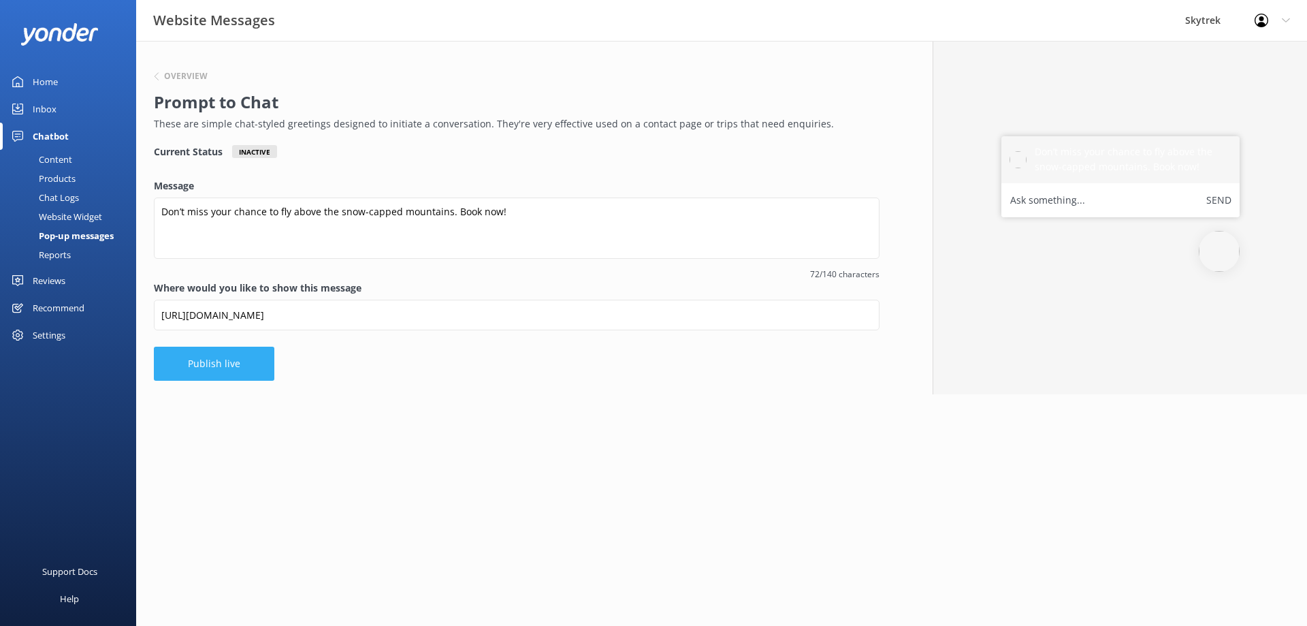
click at [244, 371] on button "Publish live" at bounding box center [214, 364] width 121 height 34
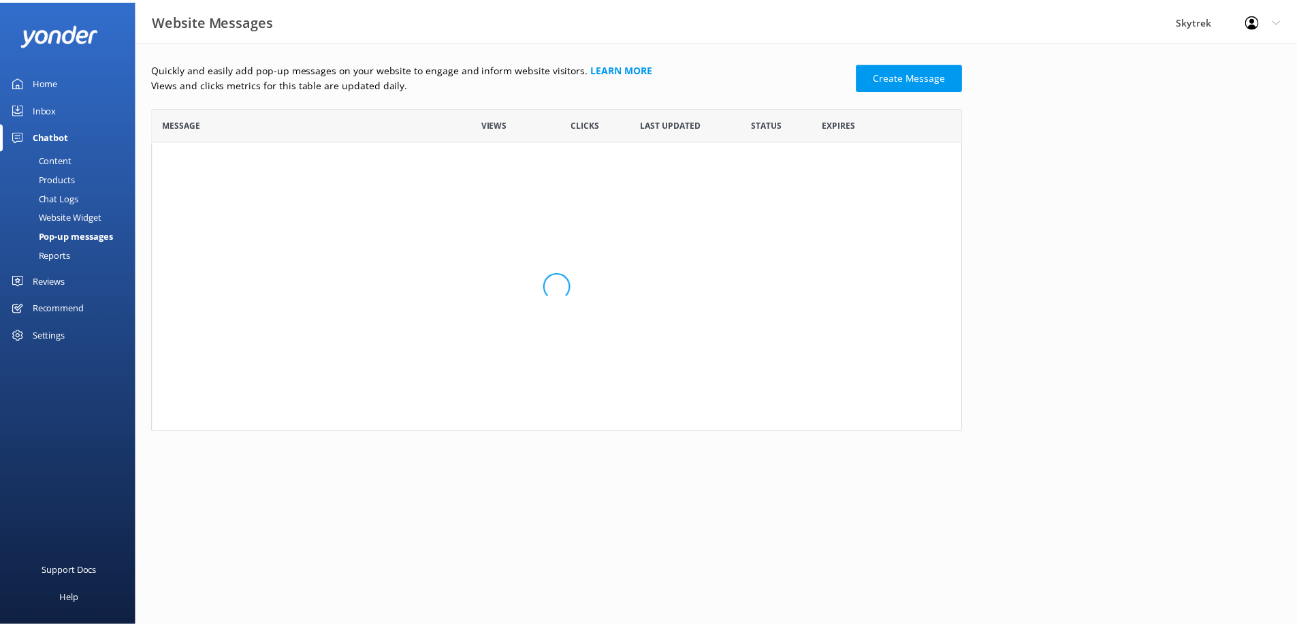
scroll to position [82, 807]
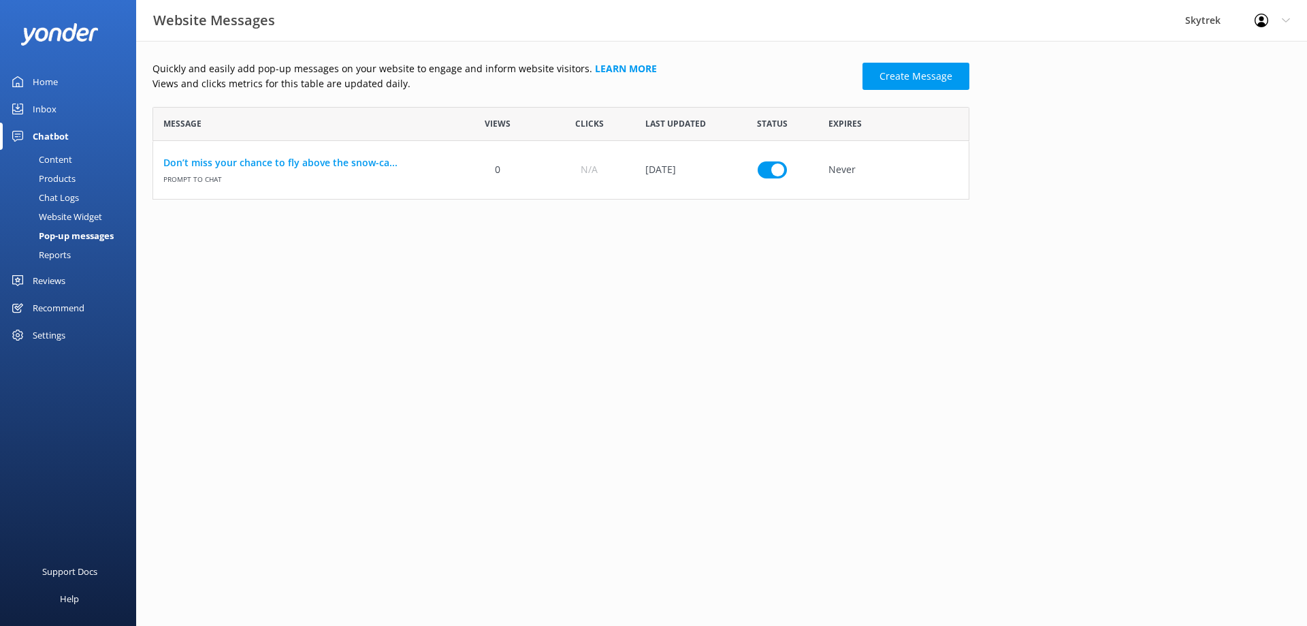
click at [936, 212] on div "Quickly and easily add pop-up messages on your website to engage and inform web…" at bounding box center [721, 134] width 1171 height 186
click at [73, 239] on div "Pop-up messages" at bounding box center [61, 235] width 106 height 19
click at [88, 218] on div "Website Widget" at bounding box center [55, 216] width 94 height 19
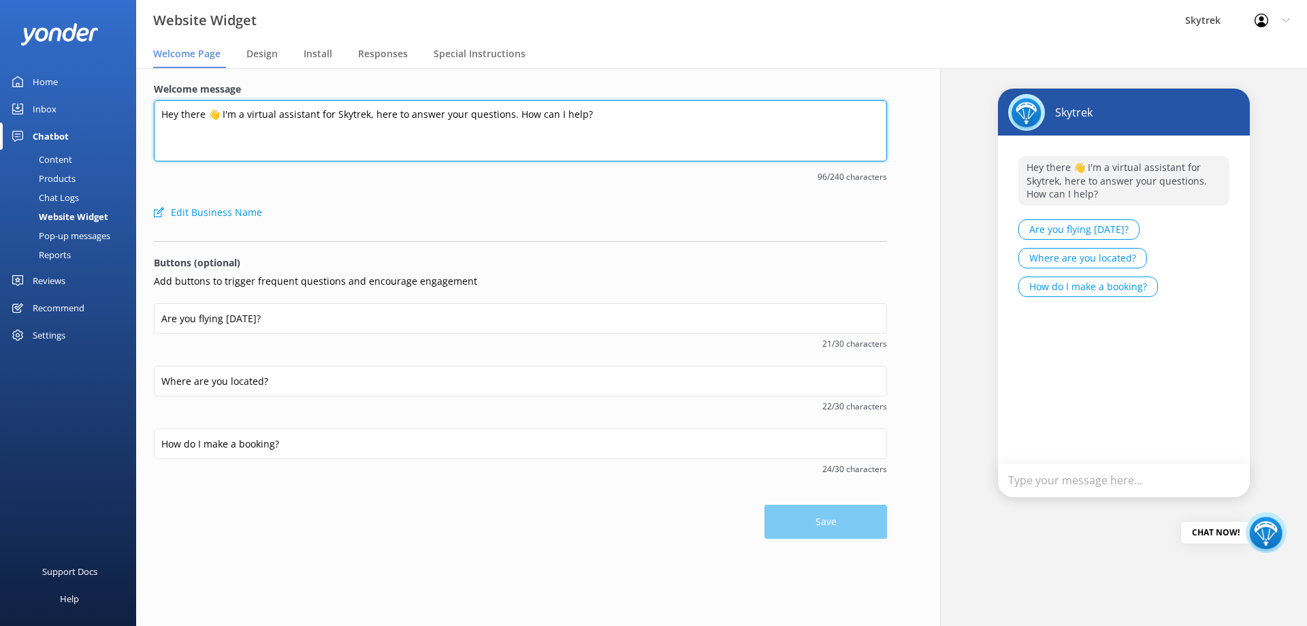
click at [279, 121] on textarea "Hey there 👋 I'm a virtual assistant for Skytrek, here to answer your questions.…" at bounding box center [520, 130] width 733 height 61
click at [431, 117] on textarea "Hey there 👋 I'm a virtual assistant for Skytrek, here to answer your questions.…" at bounding box center [520, 130] width 733 height 61
click at [428, 140] on textarea "Hey there 👋 I'm a virtual assistant for Skytrek, here to answer your questions.…" at bounding box center [520, 130] width 733 height 61
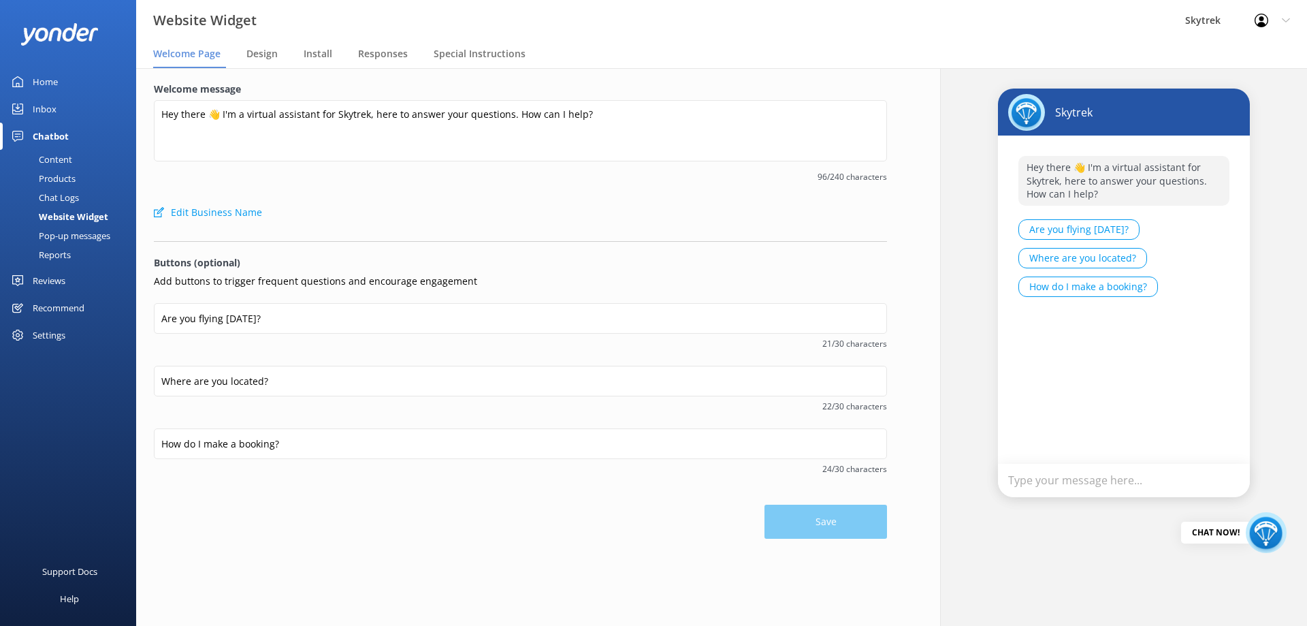
click at [52, 133] on div "Chatbot" at bounding box center [51, 136] width 36 height 27
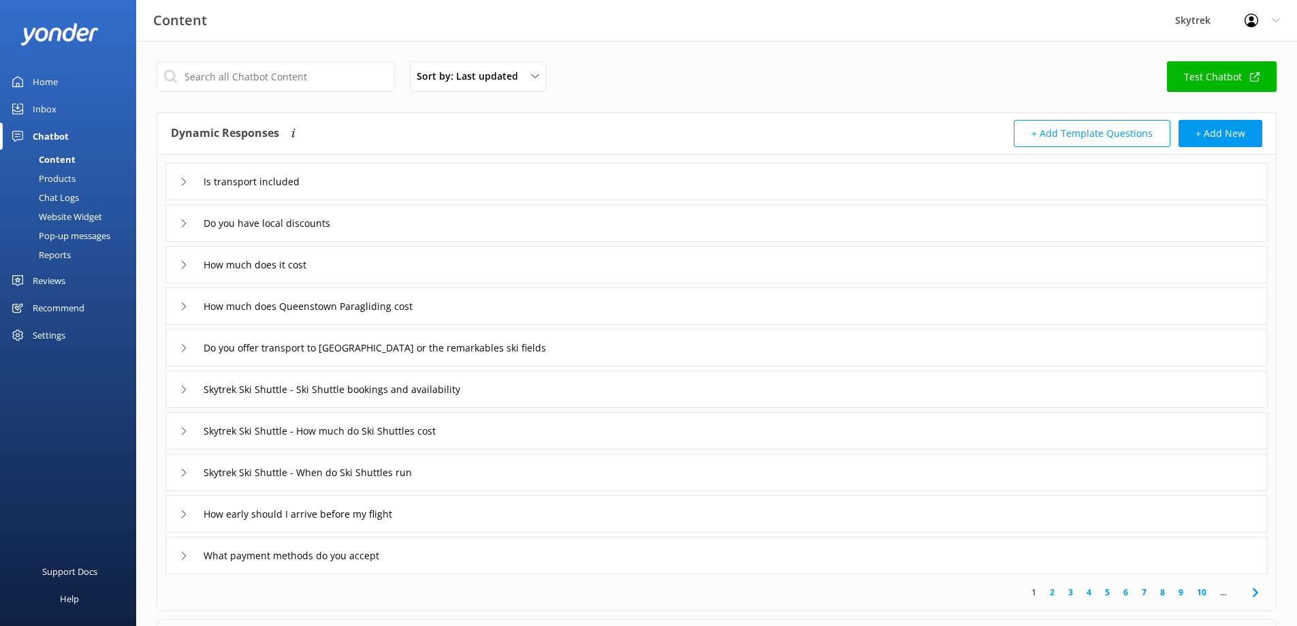
click at [76, 81] on link "Home" at bounding box center [68, 81] width 136 height 27
